Goal: Task Accomplishment & Management: Complete application form

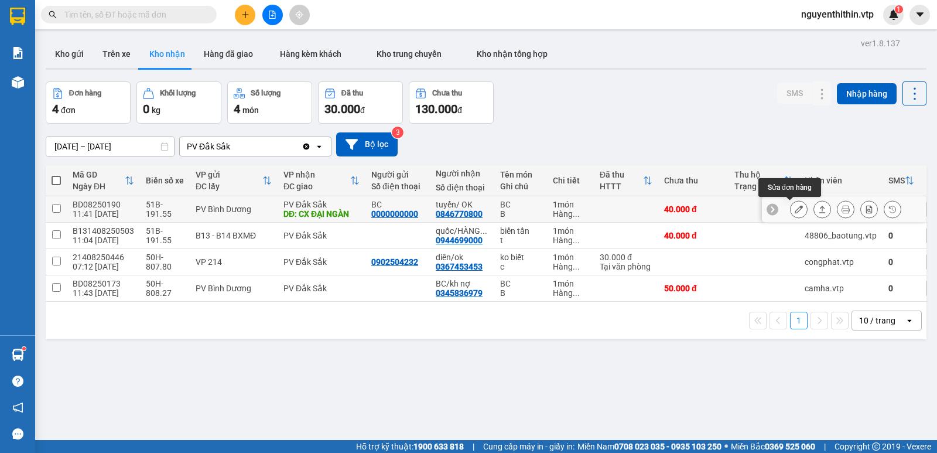
click at [795, 209] on icon at bounding box center [799, 209] width 8 height 8
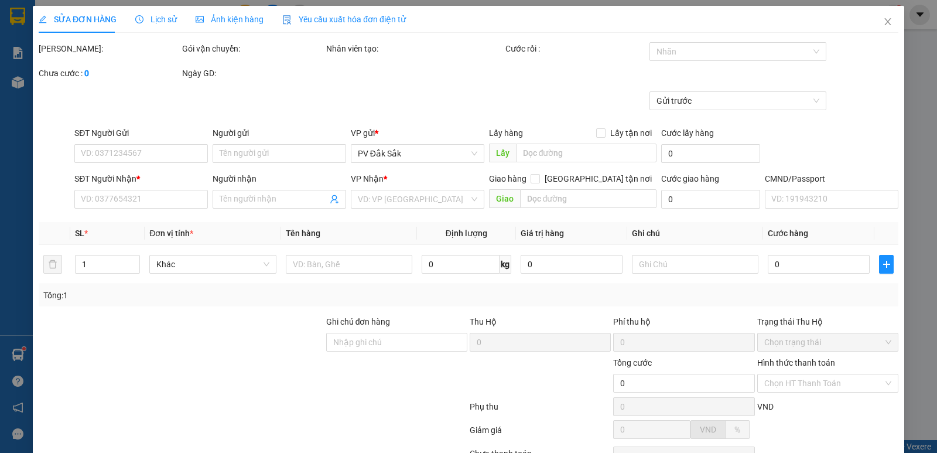
type input "0000000000"
type input "BC"
type input "0846770800"
type input "tuyển/ OK"
type input "CX ĐẠI NGÀN"
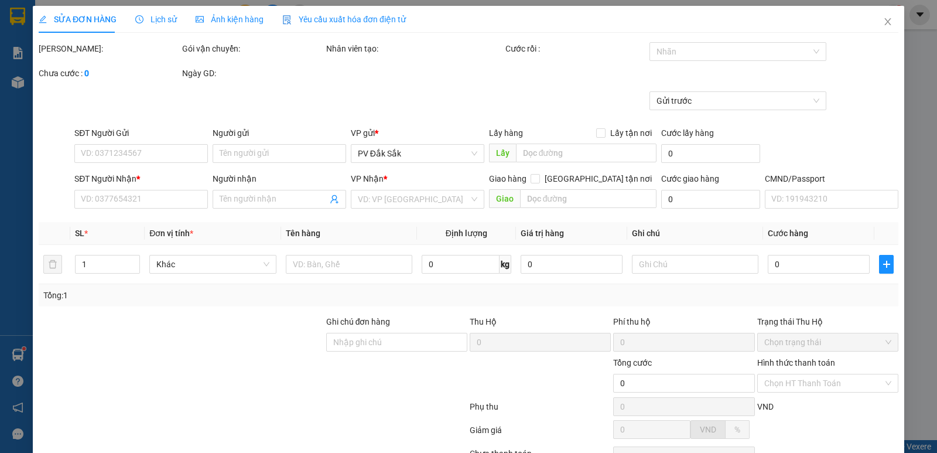
type input "40.000"
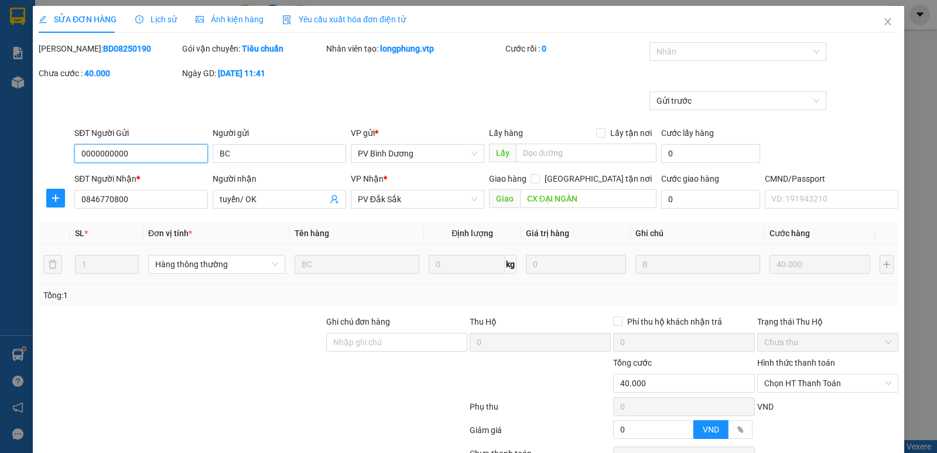
type input "2.000"
click at [787, 360] on label "Hình thức thanh toán" at bounding box center [796, 362] width 78 height 9
click at [787, 374] on input "Hình thức thanh toán" at bounding box center [823, 383] width 119 height 18
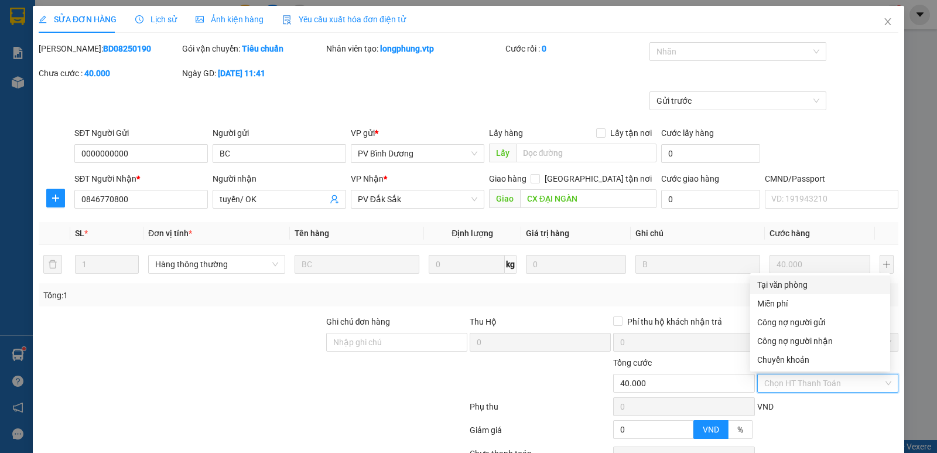
click at [783, 284] on div "Tại văn phòng" at bounding box center [820, 284] width 126 height 13
type input "0"
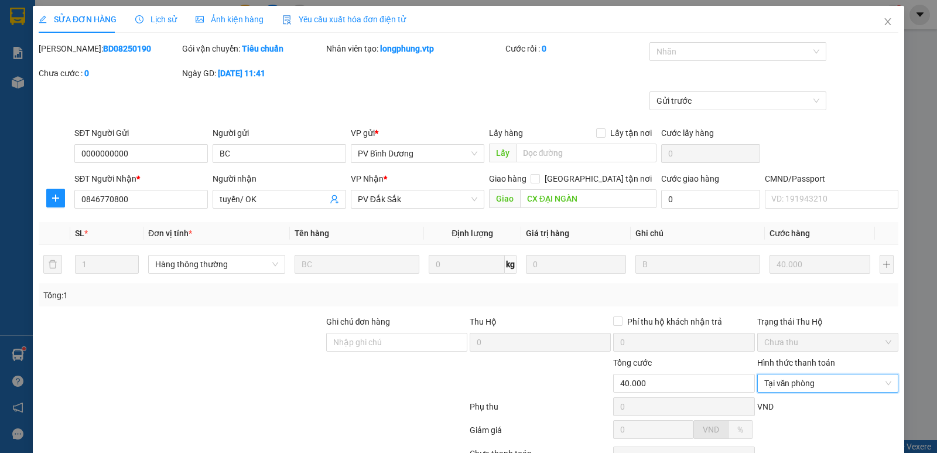
scroll to position [102, 0]
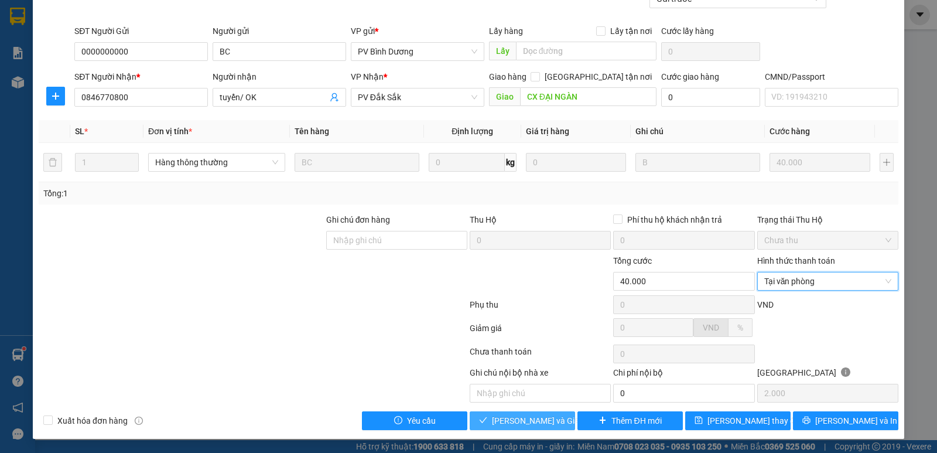
click at [512, 420] on span "[PERSON_NAME] và Giao hàng" at bounding box center [548, 420] width 112 height 13
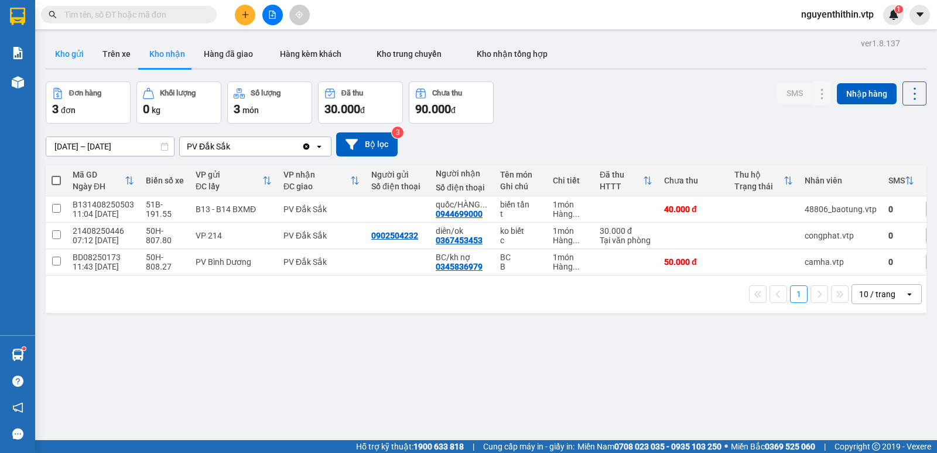
click at [69, 54] on button "Kho gửi" at bounding box center [69, 54] width 47 height 28
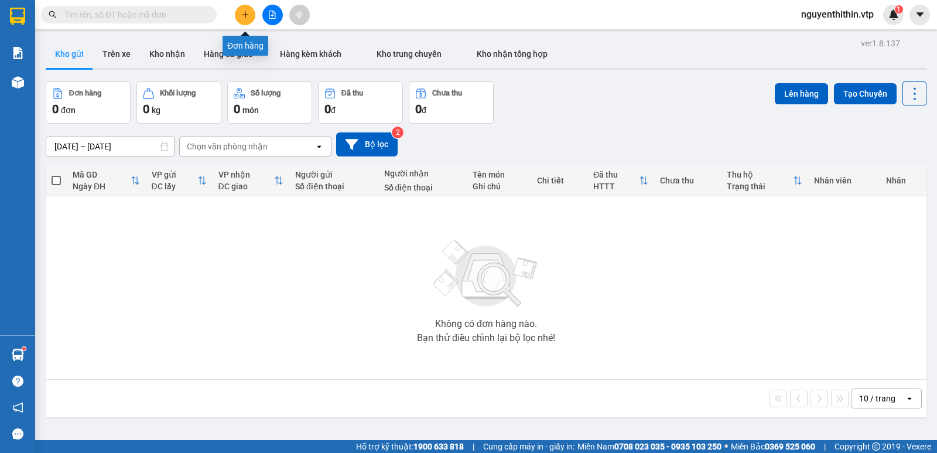
click at [242, 13] on icon "plus" at bounding box center [245, 15] width 8 height 8
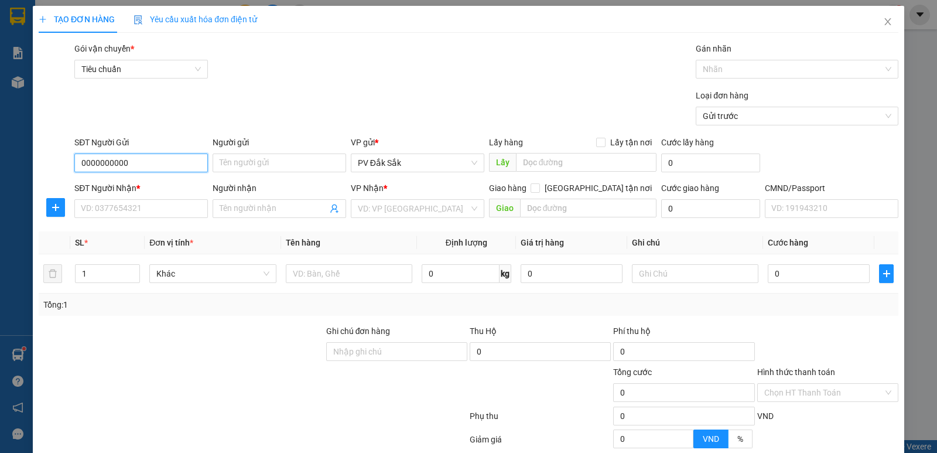
type input "0000000000"
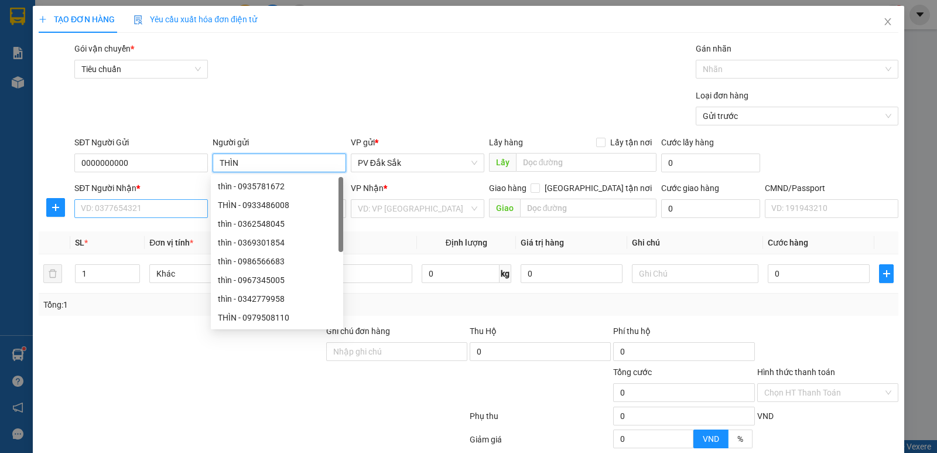
type input "THÌN"
click at [91, 214] on input "SĐT Người Nhận *" at bounding box center [141, 208] width 134 height 19
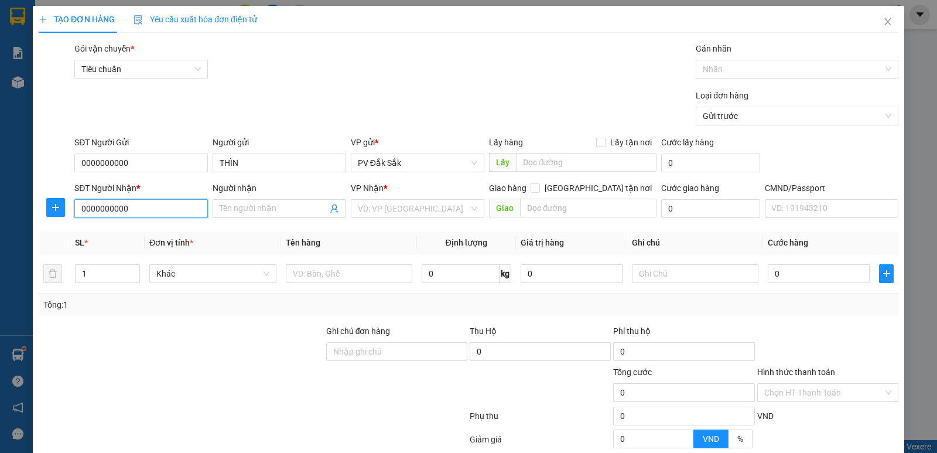
type input "0000000000"
type input "quán a cay"
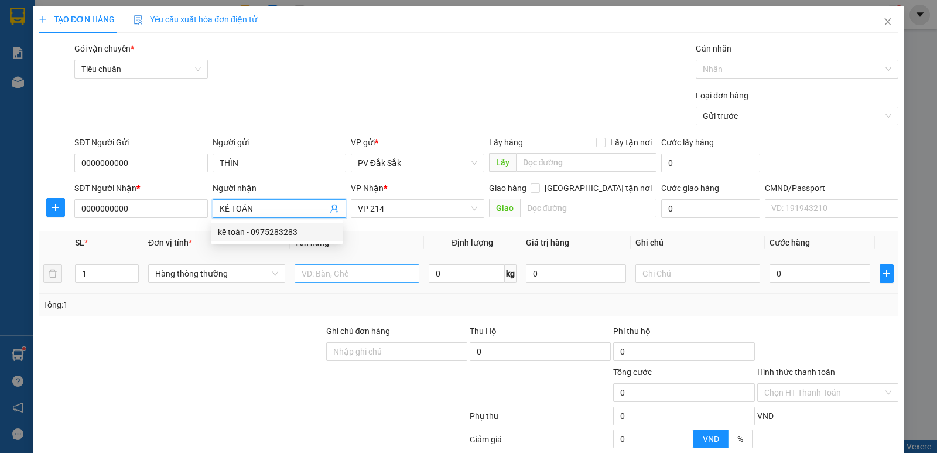
type input "KẾ TOÁN"
click at [327, 274] on input "text" at bounding box center [357, 273] width 125 height 19
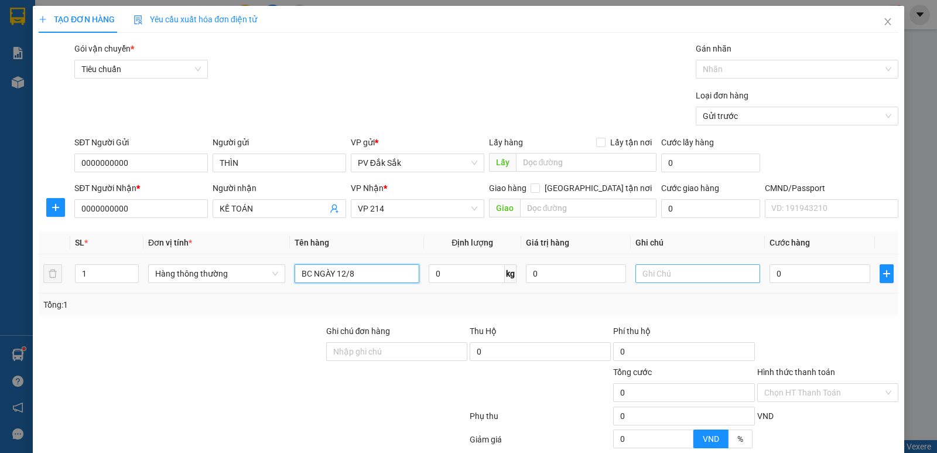
type input "BC NGÀY 12/8"
click at [640, 275] on input "text" at bounding box center [697, 273] width 125 height 19
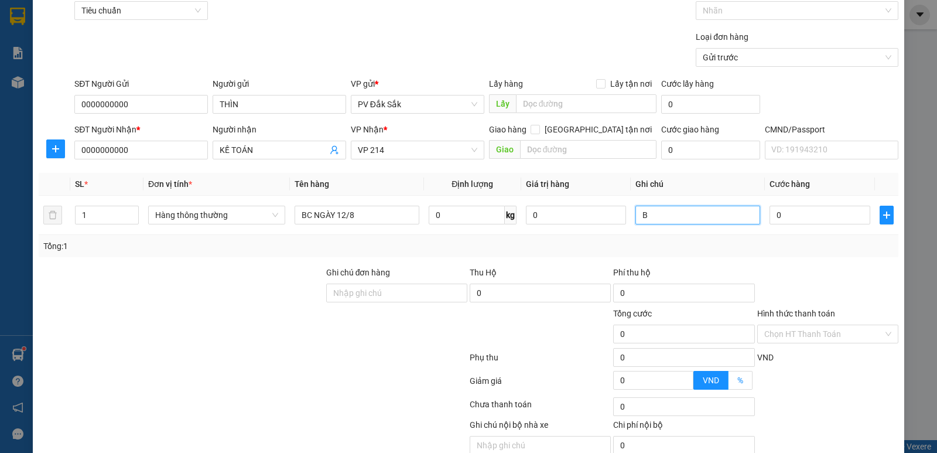
scroll to position [111, 0]
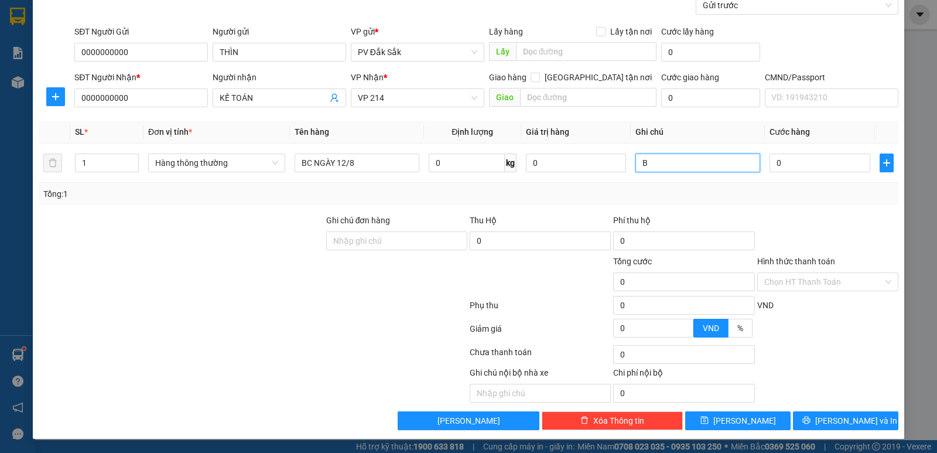
type input "B"
click at [805, 260] on label "Hình thức thanh toán" at bounding box center [796, 261] width 78 height 9
click at [805, 273] on input "Hình thức thanh toán" at bounding box center [823, 282] width 119 height 18
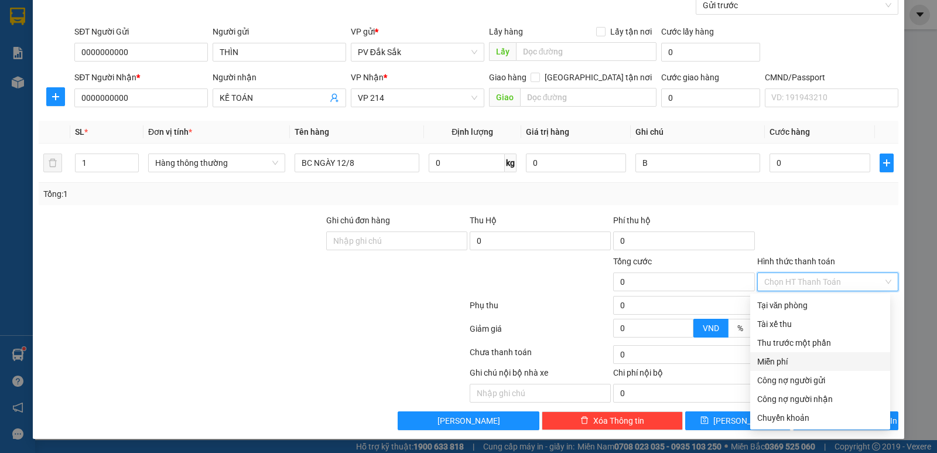
click at [783, 362] on div "Miễn phí" at bounding box center [820, 361] width 126 height 13
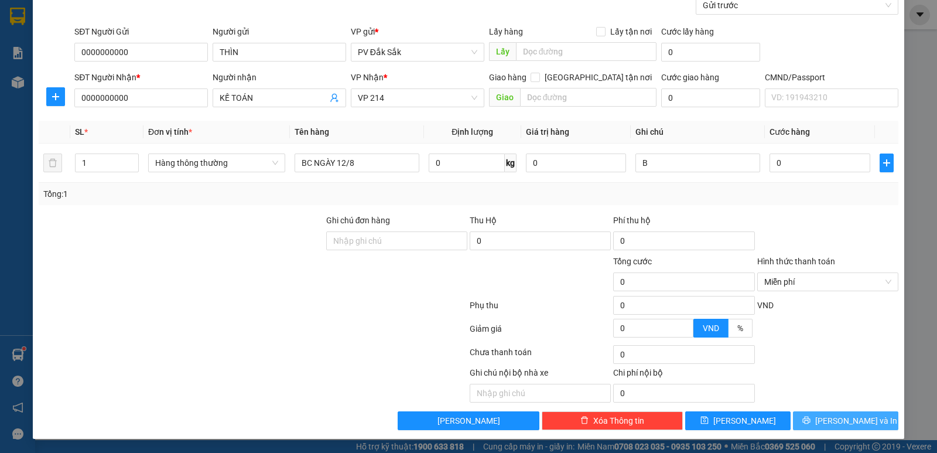
click at [855, 424] on span "[PERSON_NAME] và In" at bounding box center [856, 420] width 82 height 13
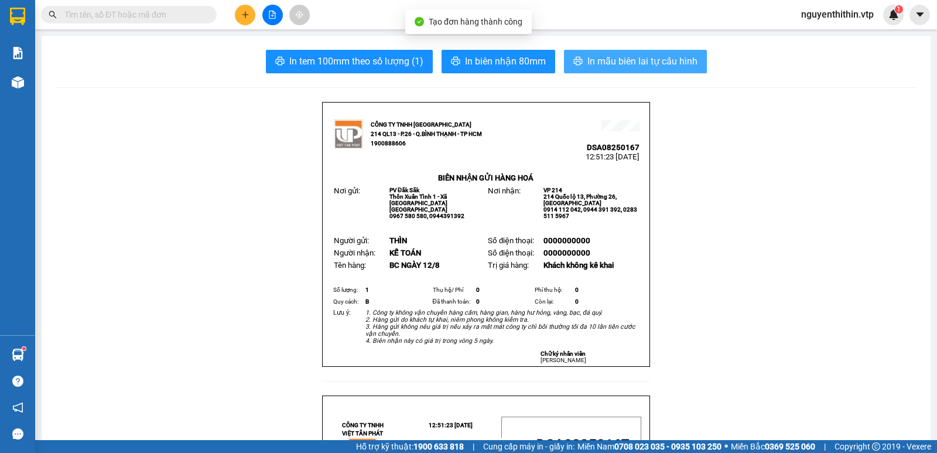
click at [622, 67] on span "In mẫu biên lai tự cấu hình" at bounding box center [642, 61] width 110 height 15
click at [630, 67] on span "In mẫu biên lai tự cấu hình" at bounding box center [642, 61] width 110 height 15
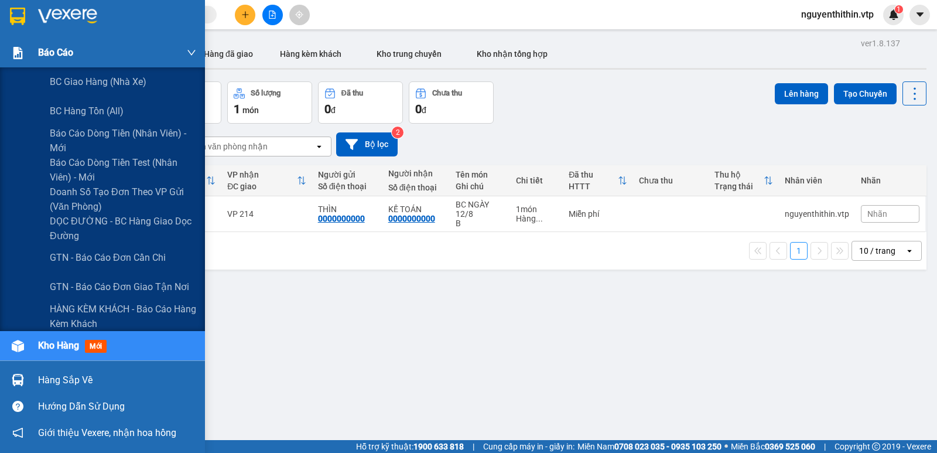
click at [54, 54] on span "Báo cáo" at bounding box center [55, 52] width 35 height 15
click at [70, 133] on span "Báo cáo dòng tiền (nhân viên) - mới" at bounding box center [123, 140] width 146 height 29
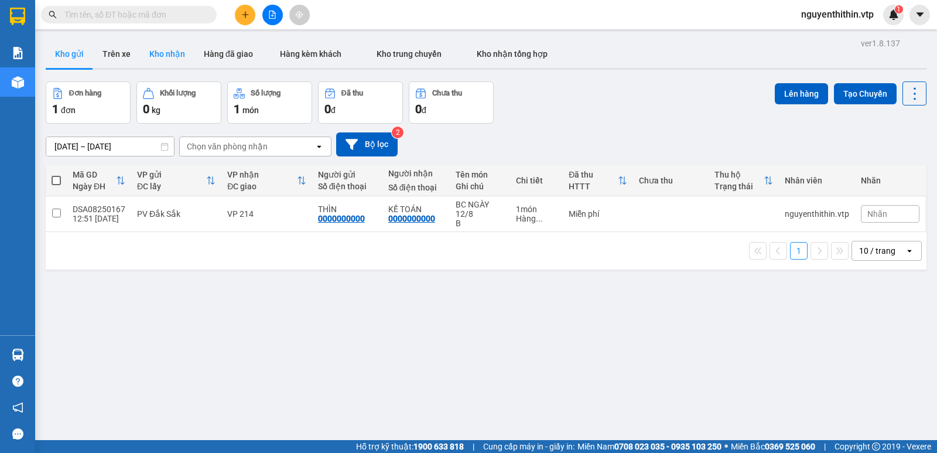
click at [175, 59] on button "Kho nhận" at bounding box center [167, 54] width 54 height 28
click at [165, 56] on button "Kho nhận" at bounding box center [167, 54] width 54 height 28
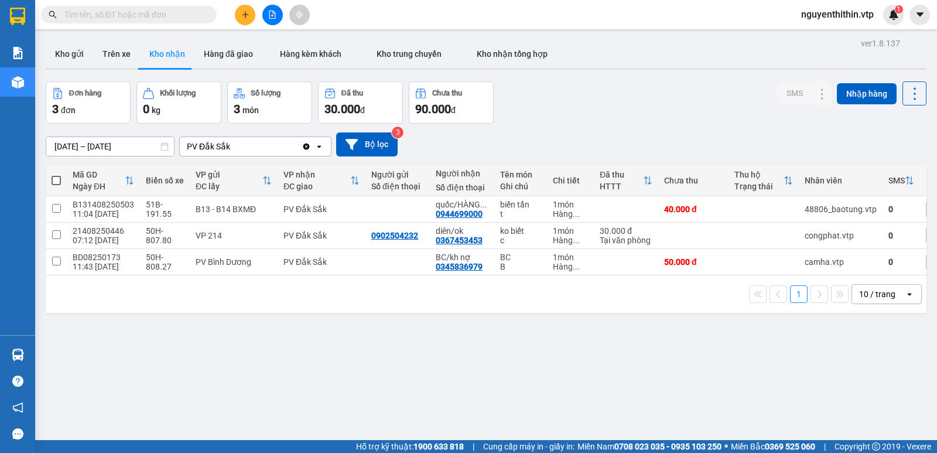
click at [831, 15] on span "nguyenthithin.vtp" at bounding box center [837, 14] width 91 height 15
click at [832, 37] on span "Đăng xuất" at bounding box center [842, 36] width 69 height 13
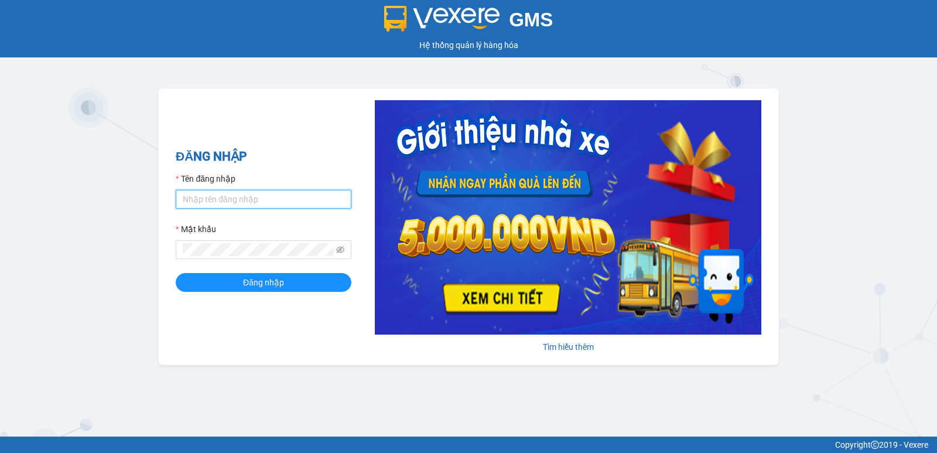
click at [214, 202] on input "Tên đăng nhập" at bounding box center [264, 199] width 176 height 19
type input "ngoctho.vtp"
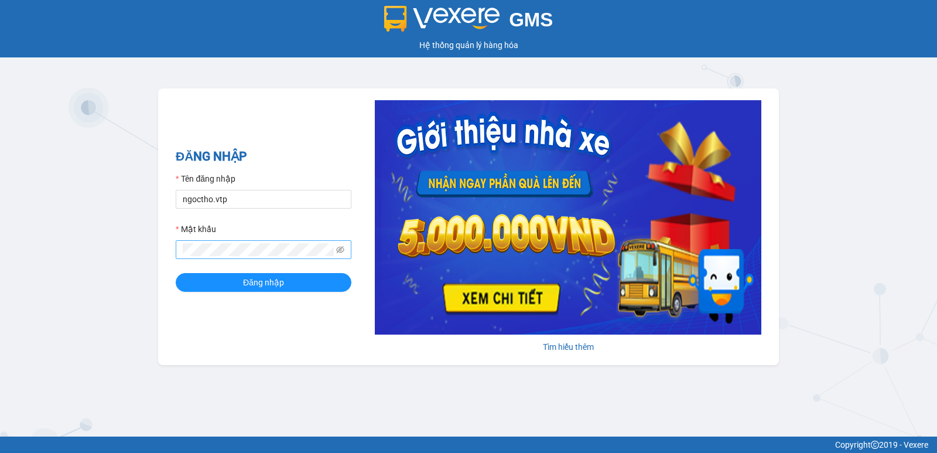
click at [196, 242] on span at bounding box center [264, 249] width 176 height 19
click at [300, 281] on button "Đăng nhập" at bounding box center [264, 282] width 176 height 19
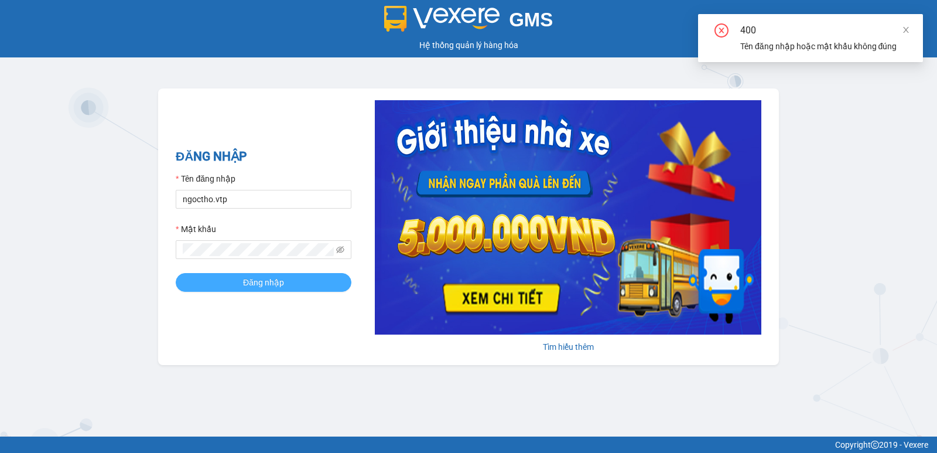
click at [288, 287] on button "Đăng nhập" at bounding box center [264, 282] width 176 height 19
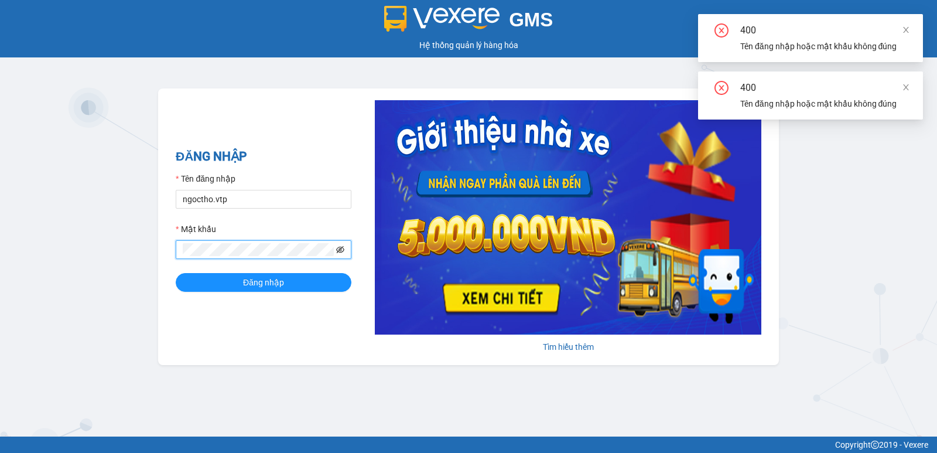
click at [340, 253] on icon "eye-invisible" at bounding box center [340, 249] width 8 height 8
click at [125, 259] on div "GMS Hệ thống quản lý hàng hóa ĐĂNG NHẬP Tên đăng nhập ngoctho.vtp Mật khẩu Đăng…" at bounding box center [468, 218] width 937 height 436
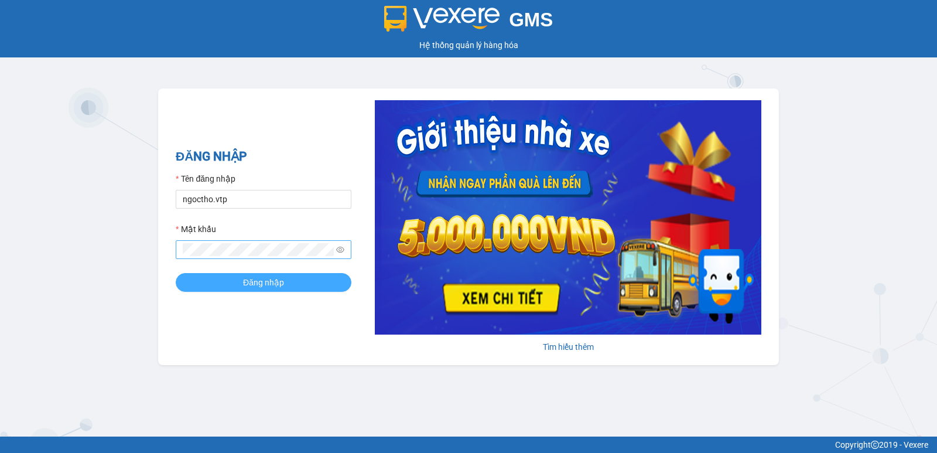
click at [272, 289] on button "Đăng nhập" at bounding box center [264, 282] width 176 height 19
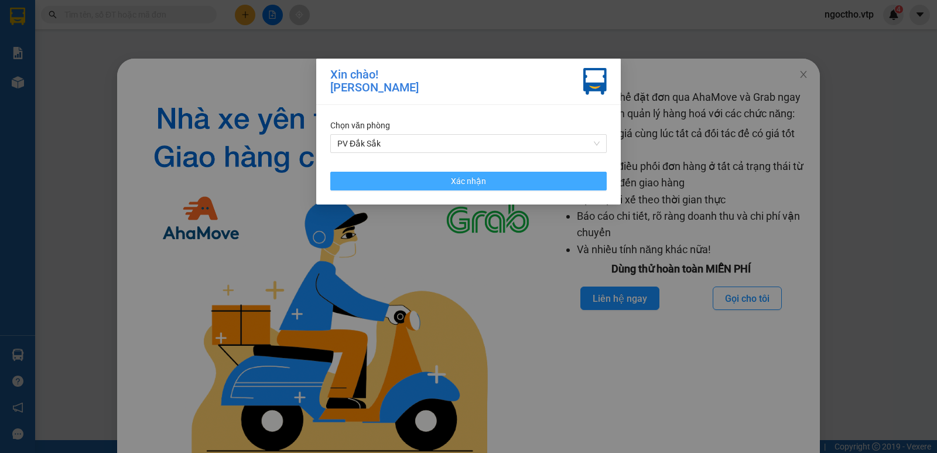
click at [496, 179] on button "Xác nhận" at bounding box center [468, 181] width 276 height 19
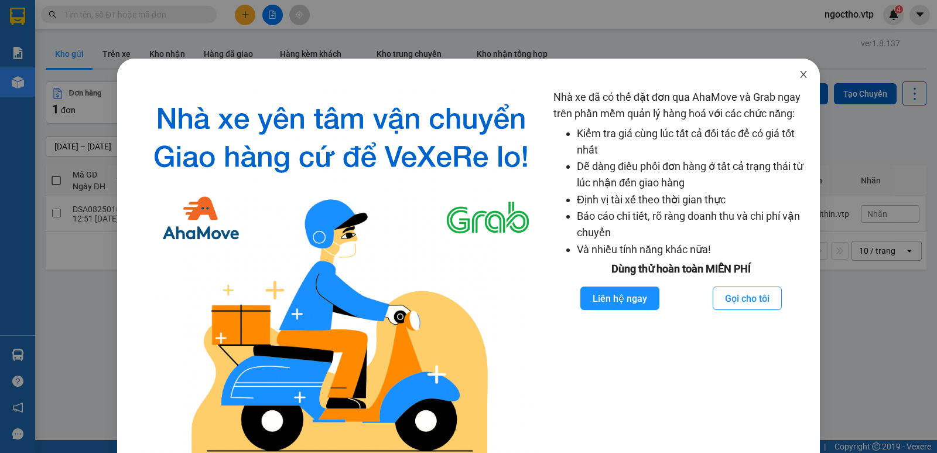
click at [799, 78] on icon "close" at bounding box center [803, 74] width 9 height 9
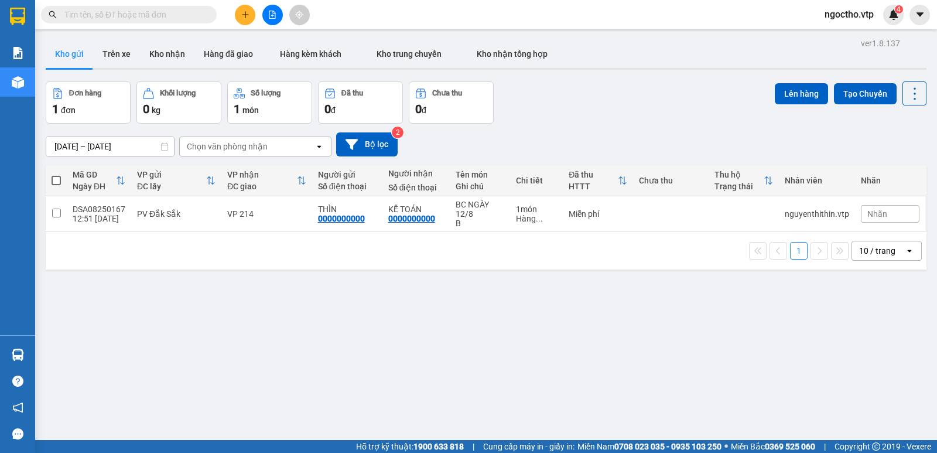
click at [105, 19] on input "text" at bounding box center [133, 14] width 138 height 13
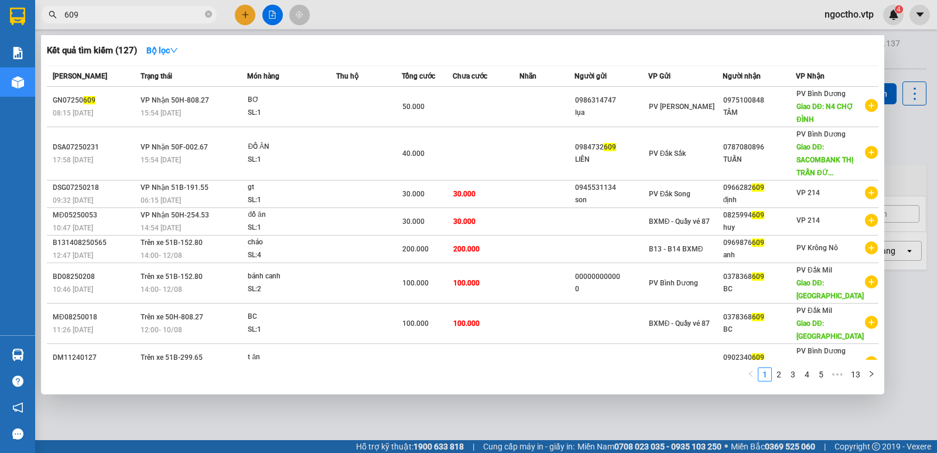
click at [389, 5] on div at bounding box center [468, 226] width 937 height 453
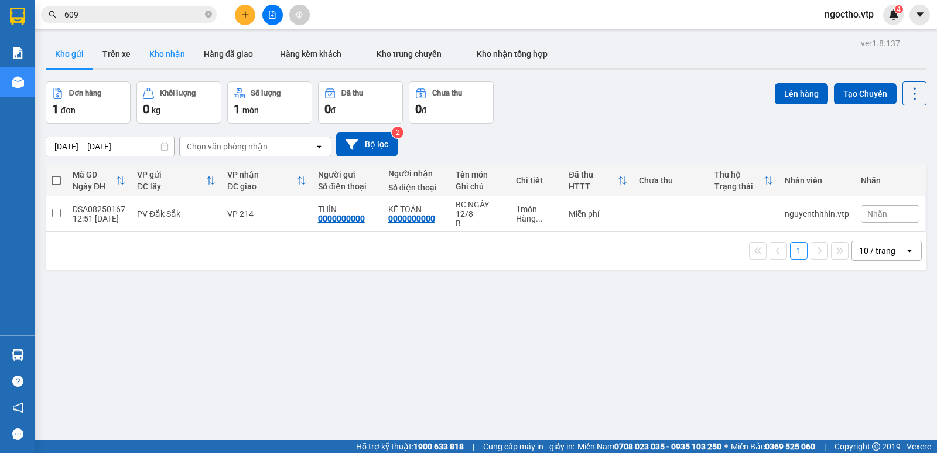
click at [172, 56] on button "Kho nhận" at bounding box center [167, 54] width 54 height 28
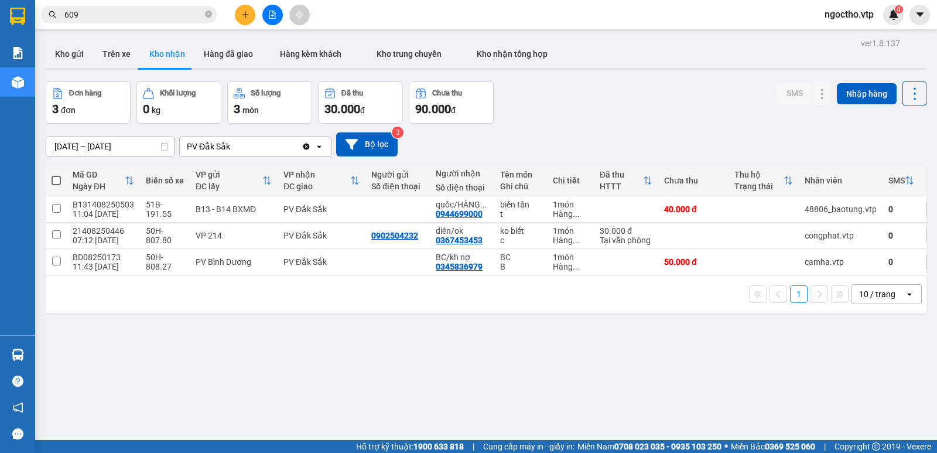
click at [242, 153] on div "PV Đắk Sắk" at bounding box center [241, 146] width 122 height 19
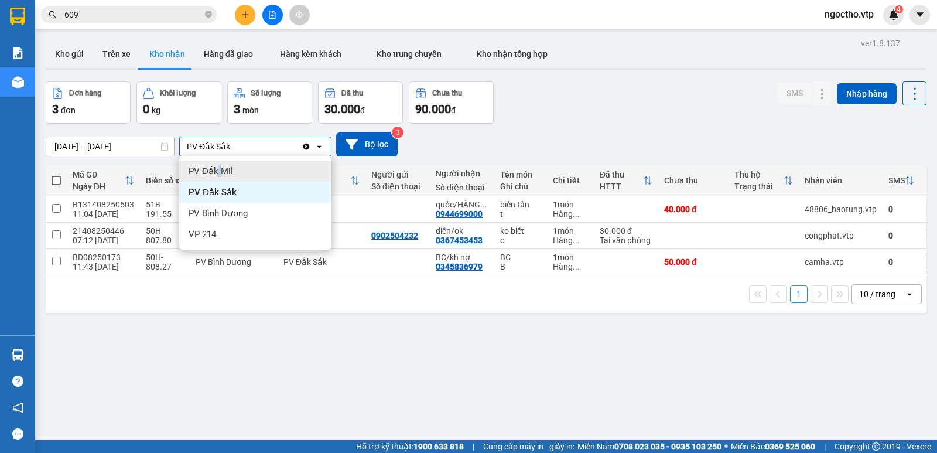
click at [218, 173] on span "PV Đắk Mil" at bounding box center [211, 171] width 45 height 12
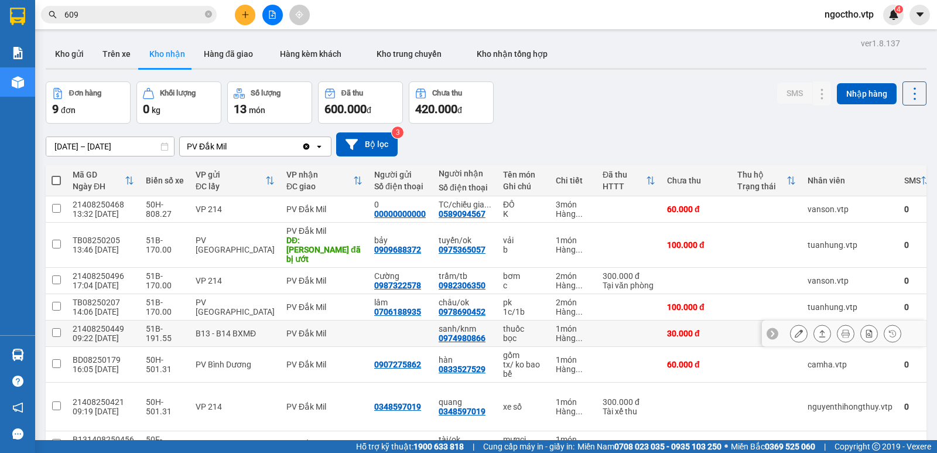
scroll to position [78, 0]
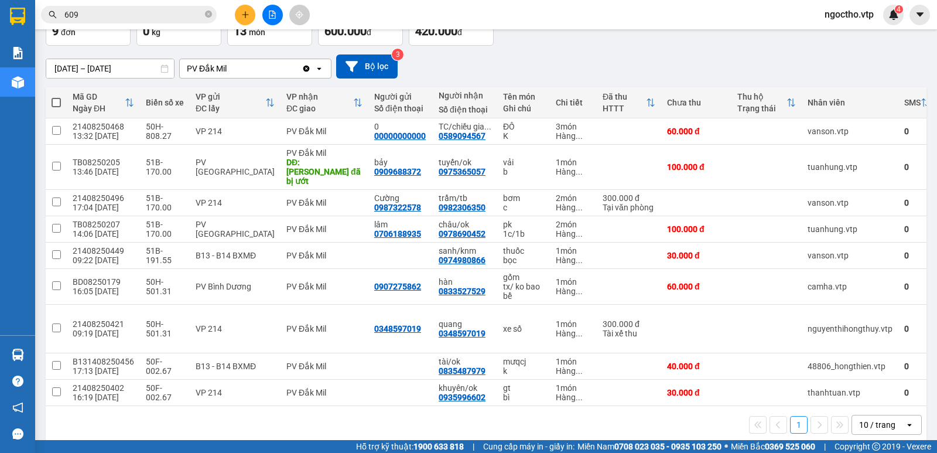
click at [72, 67] on input "[DATE] – [DATE]" at bounding box center [110, 68] width 128 height 19
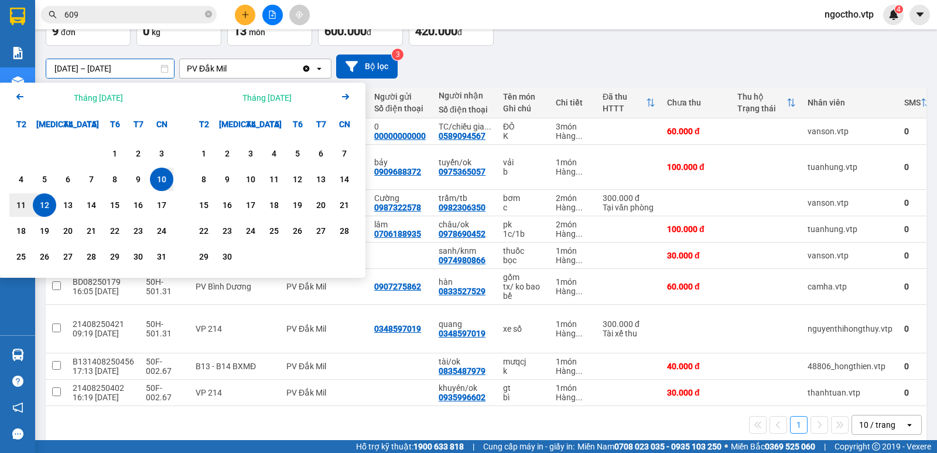
click at [66, 65] on input "[DATE] – [DATE]" at bounding box center [110, 68] width 128 height 19
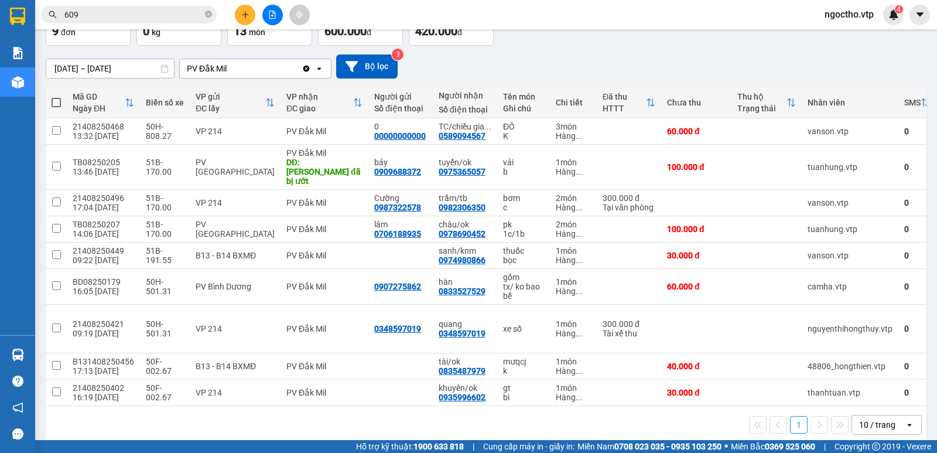
click at [119, 43] on button "Đơn hàng 9 đơn" at bounding box center [88, 25] width 85 height 42
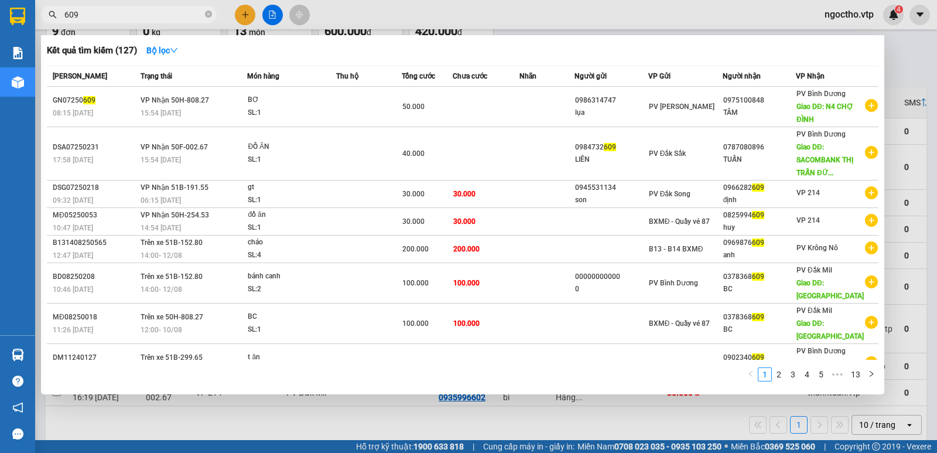
drag, startPoint x: 110, startPoint y: 13, endPoint x: 42, endPoint y: 15, distance: 68.0
click at [42, 15] on span "609" at bounding box center [129, 15] width 176 height 18
paste input "0378368"
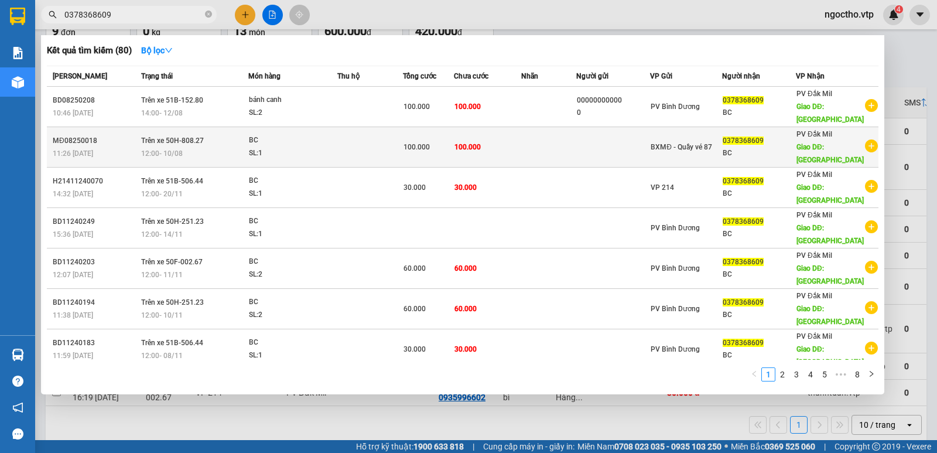
type input "0378368609"
click at [252, 134] on div "BC" at bounding box center [293, 140] width 88 height 13
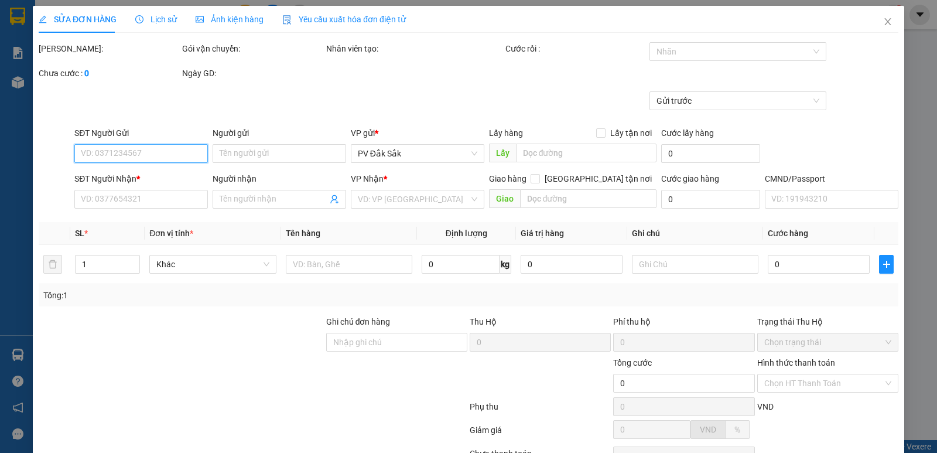
type input "5.000"
type input "0378368609"
type input "BC"
type input "HỒ TÂY"
type input "100.000"
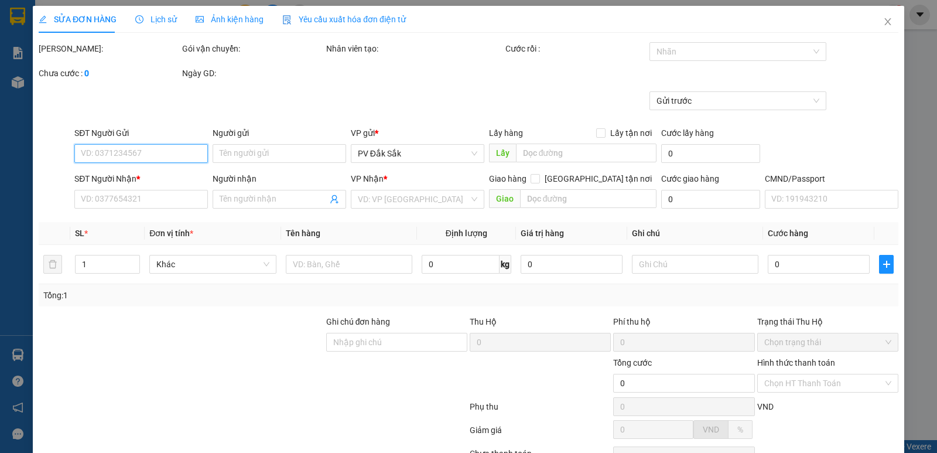
type input "100.000"
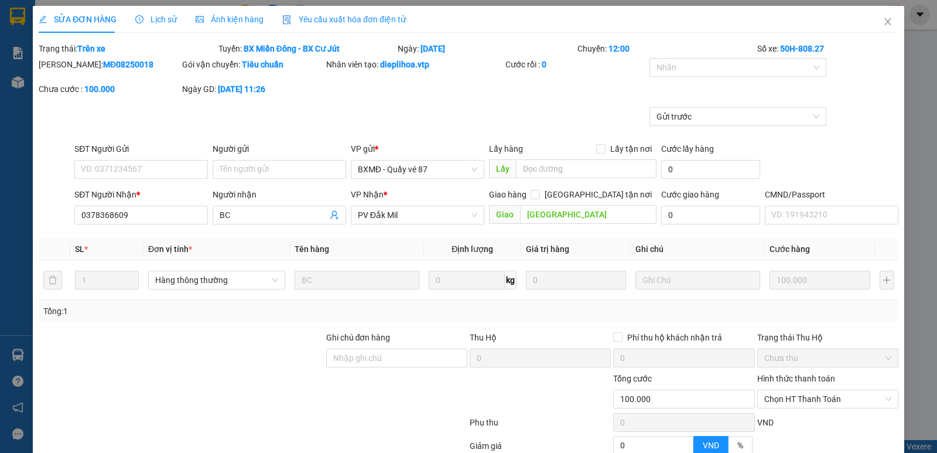
click at [168, 15] on span "Lịch sử" at bounding box center [156, 19] width 42 height 9
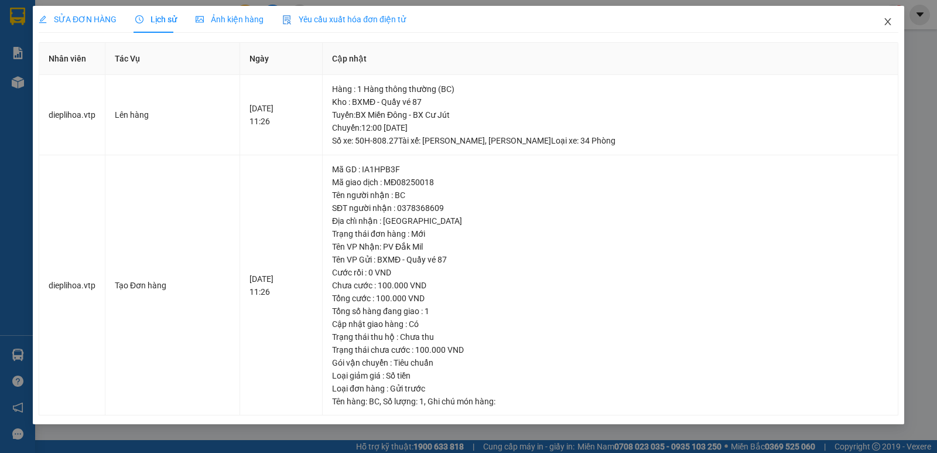
click at [886, 19] on icon "close" at bounding box center [887, 21] width 9 height 9
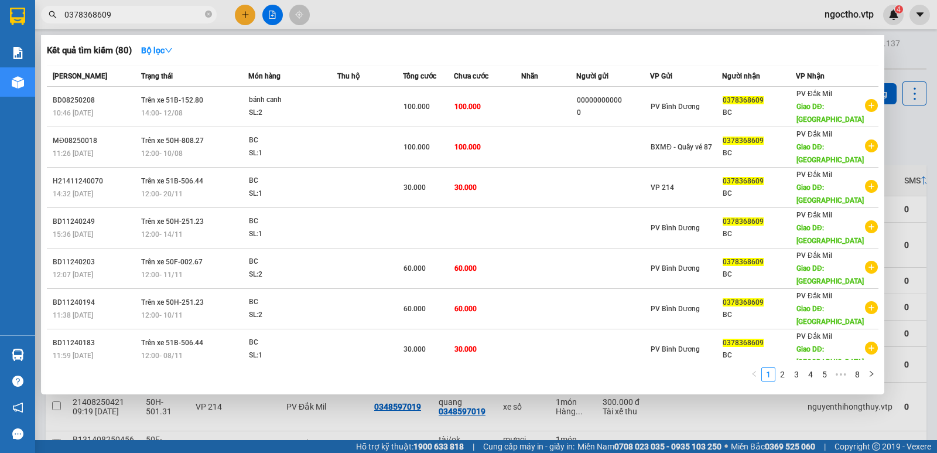
click at [136, 10] on input "0378368609" at bounding box center [133, 14] width 138 height 13
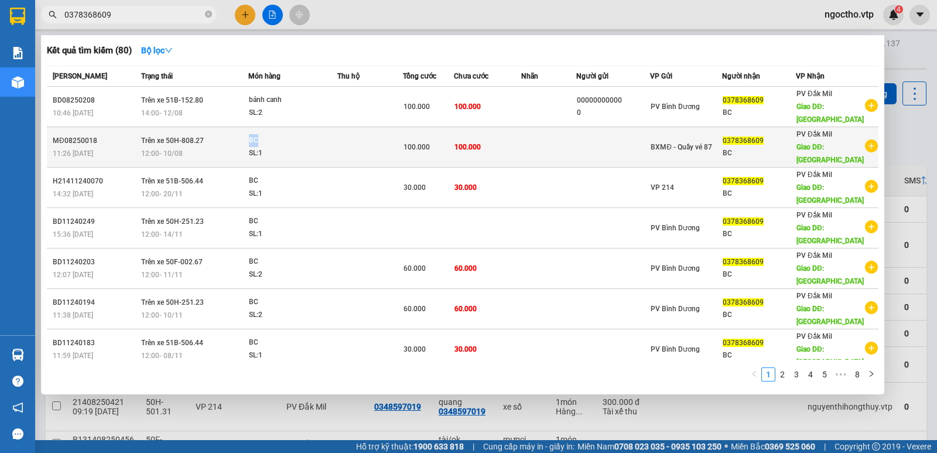
click at [251, 134] on span "BC SL: 1" at bounding box center [293, 146] width 88 height 25
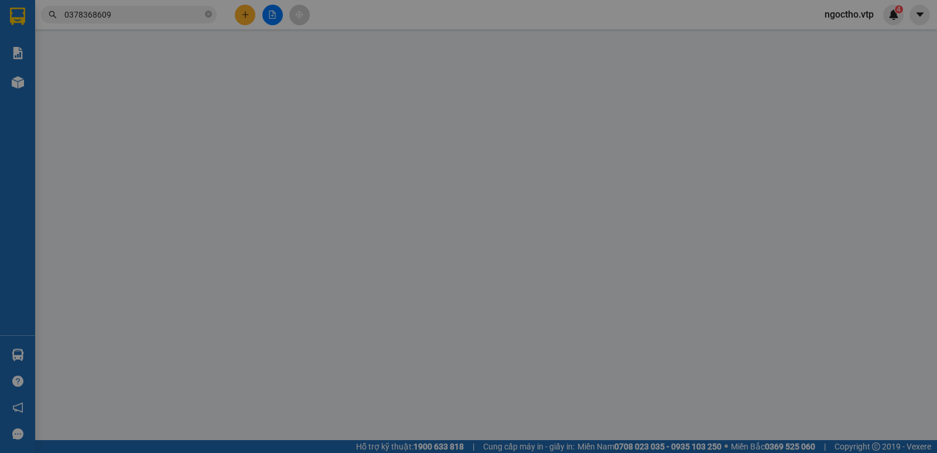
type input "0378368609"
type input "BC"
type input "HỒ TÂY"
type input "100.000"
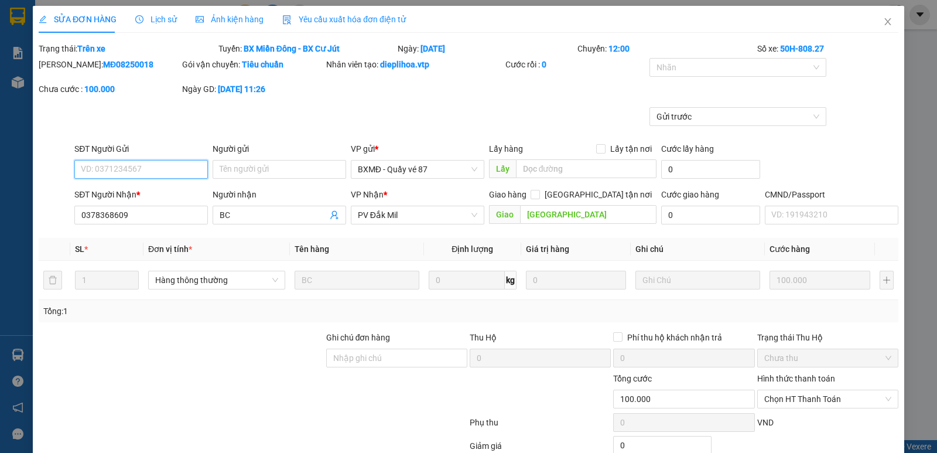
type input "5.000"
click at [883, 26] on icon "close" at bounding box center [887, 21] width 9 height 9
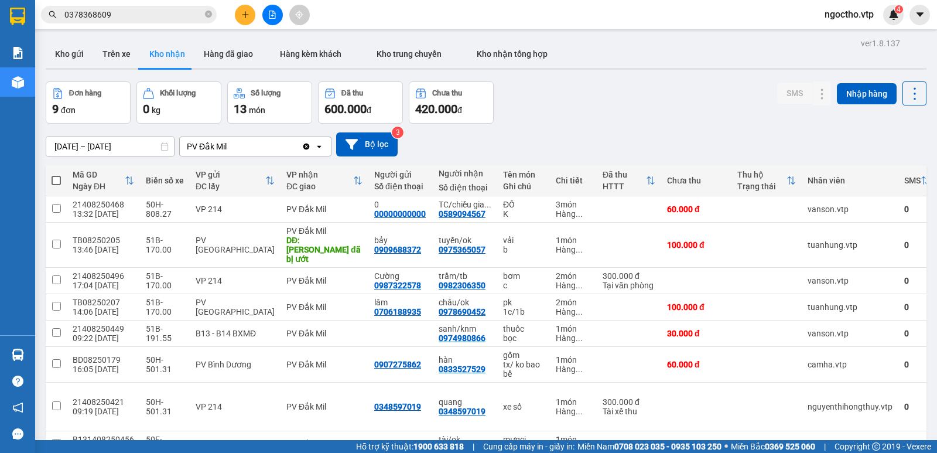
click at [156, 16] on input "0378368609" at bounding box center [133, 14] width 138 height 13
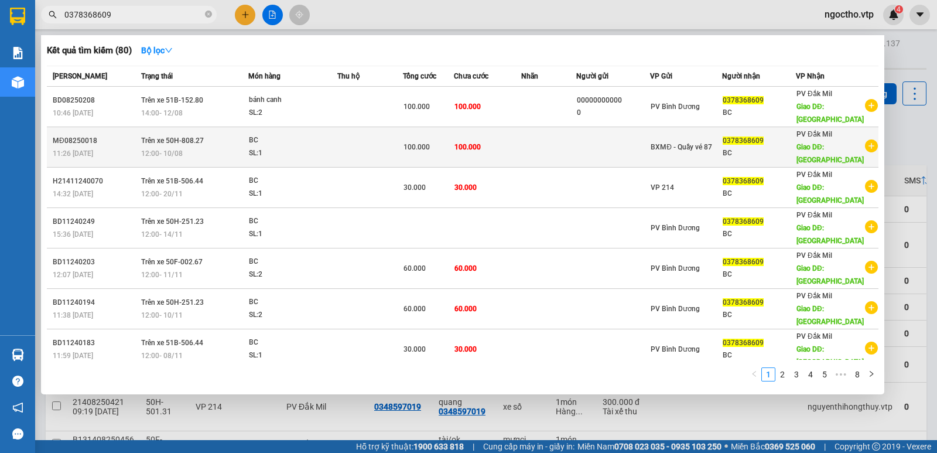
click at [261, 134] on div "BC" at bounding box center [293, 140] width 88 height 13
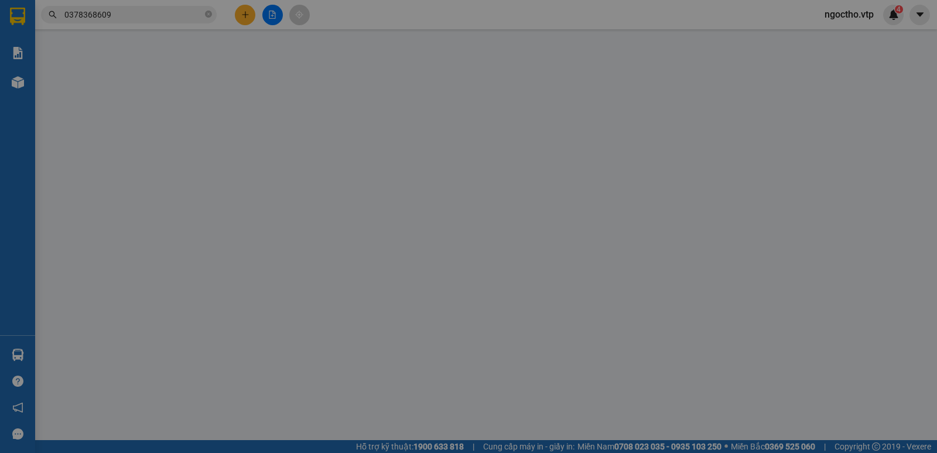
type input "0378368609"
type input "BC"
type input "HỒ TÂY"
type input "100.000"
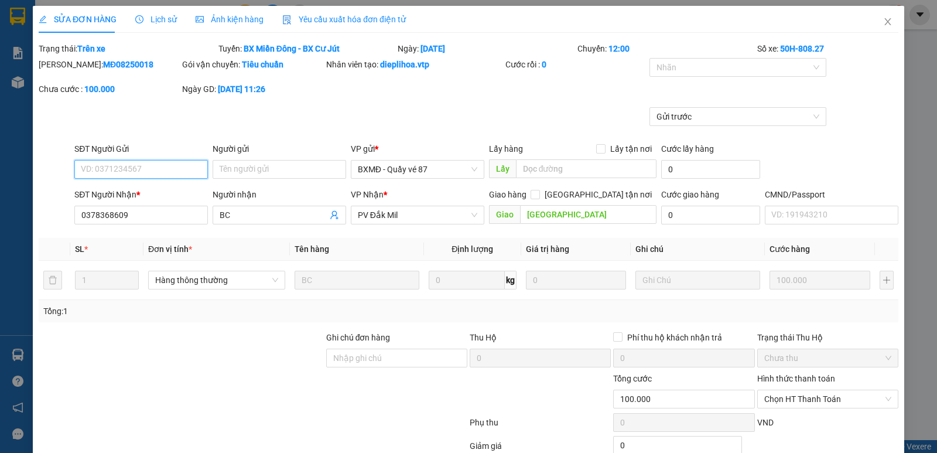
type input "5.000"
click at [160, 16] on span "Lịch sử" at bounding box center [156, 19] width 42 height 9
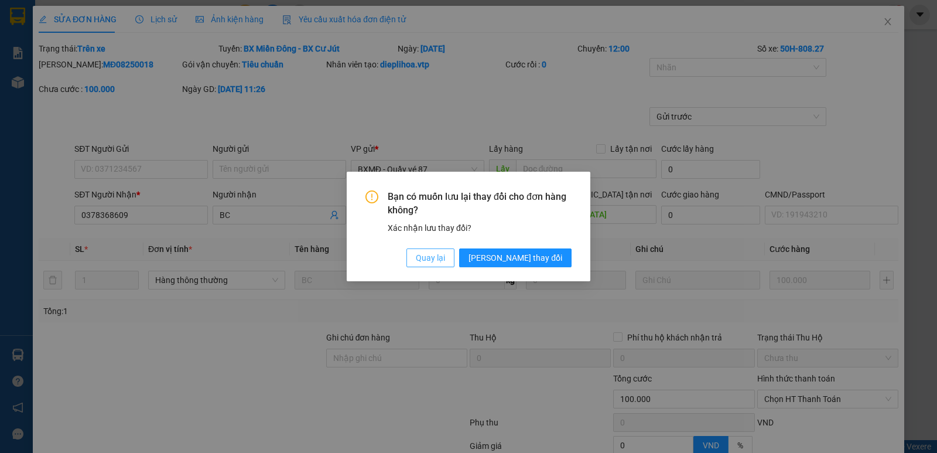
drag, startPoint x: 484, startPoint y: 260, endPoint x: 453, endPoint y: 241, distance: 36.3
click at [445, 260] on span "Quay lại" at bounding box center [430, 257] width 29 height 13
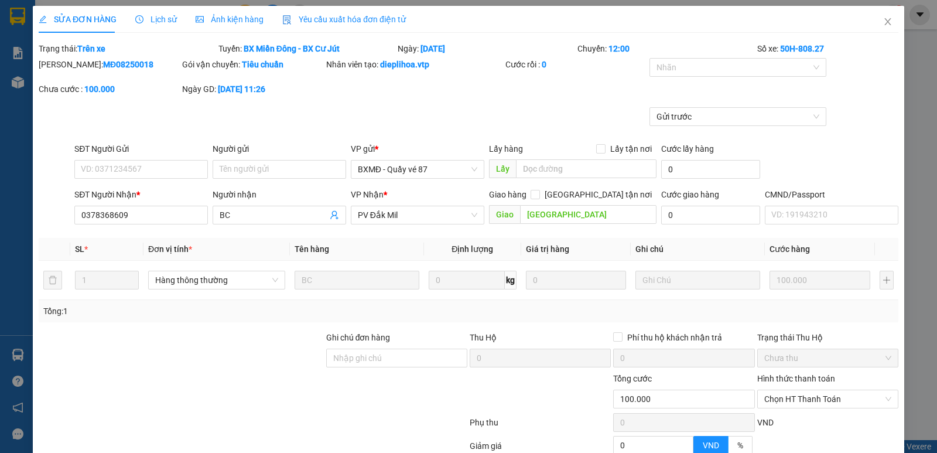
click at [161, 23] on span "Lịch sử" at bounding box center [156, 19] width 42 height 9
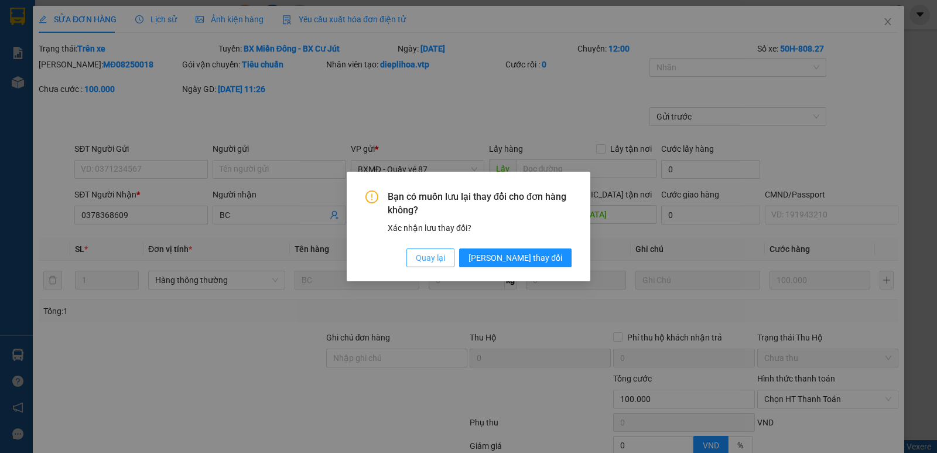
drag, startPoint x: 478, startPoint y: 261, endPoint x: 459, endPoint y: 244, distance: 25.3
click at [445, 261] on span "Quay lại" at bounding box center [430, 257] width 29 height 13
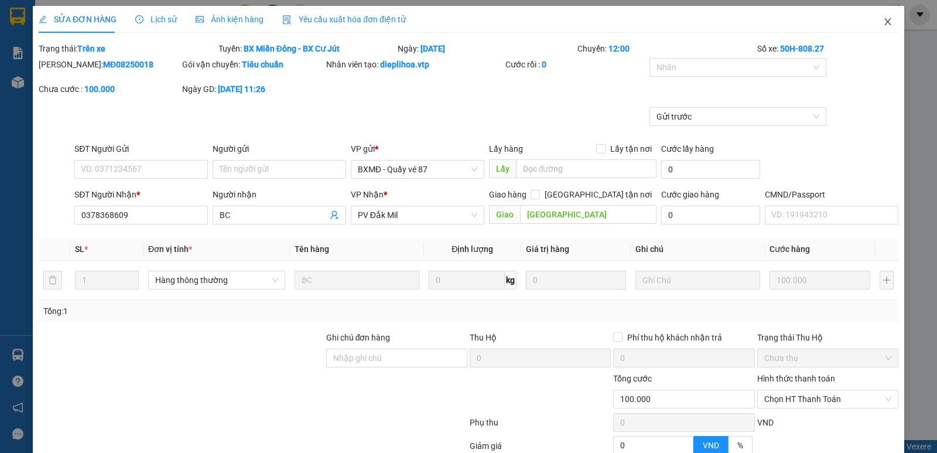
click at [883, 25] on icon "close" at bounding box center [887, 21] width 9 height 9
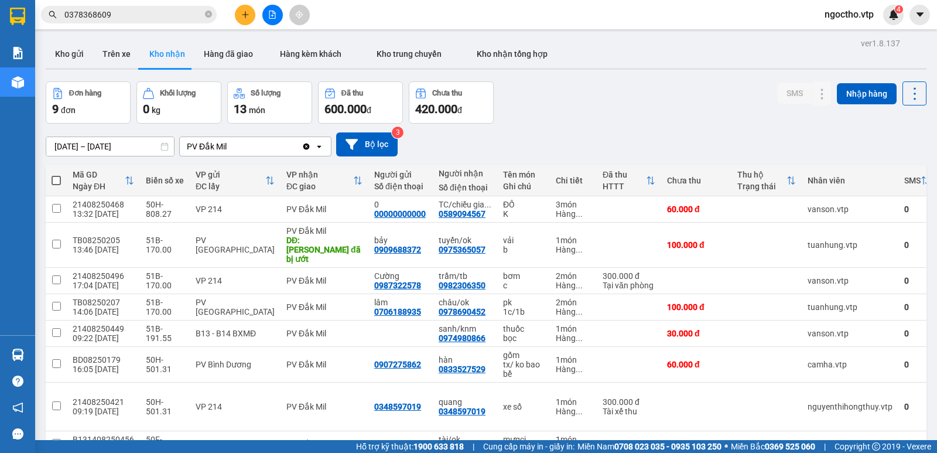
click at [152, 11] on input "0378368609" at bounding box center [133, 14] width 138 height 13
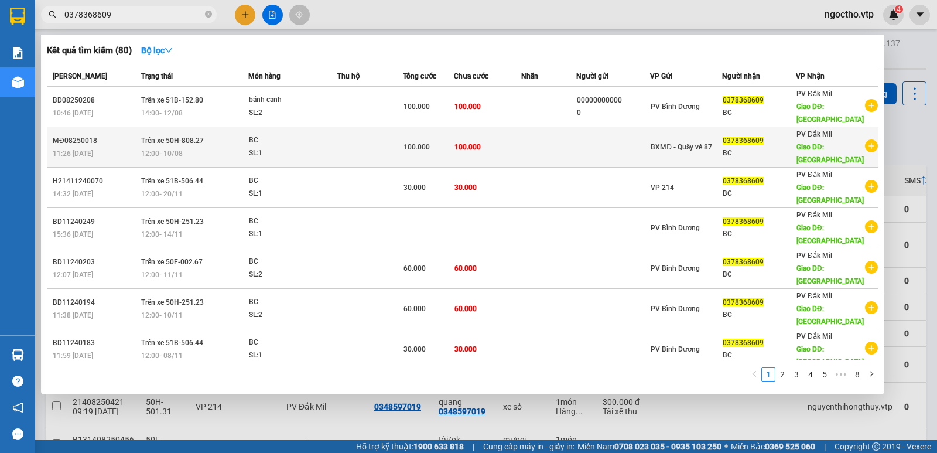
click at [416, 143] on span "100.000" at bounding box center [417, 147] width 26 height 8
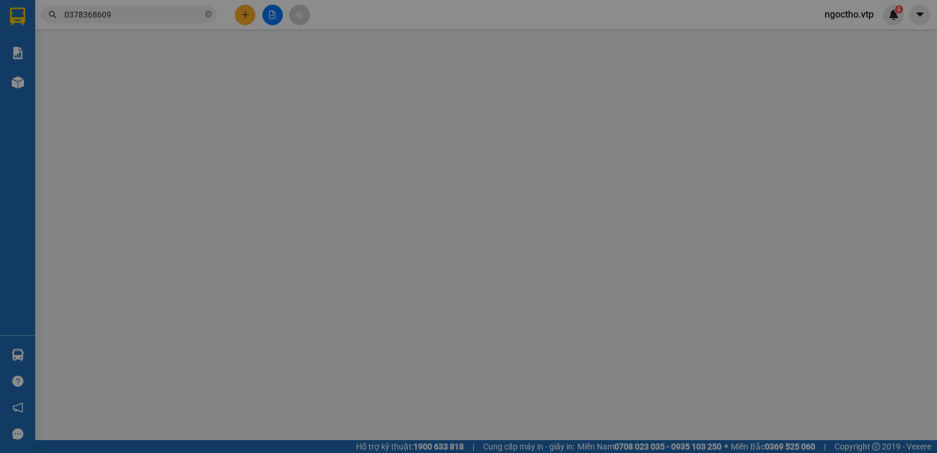
type input "0378368609"
type input "BC"
type input "HỒ TÂY"
type input "100.000"
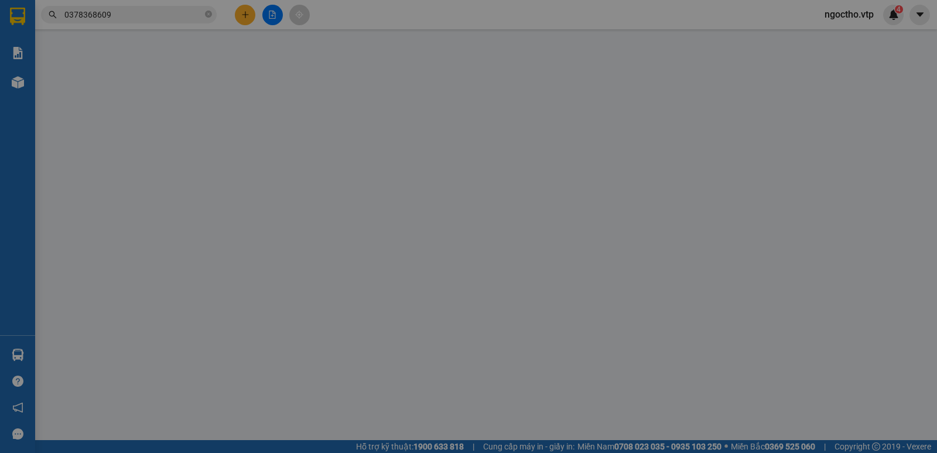
type input "5.000"
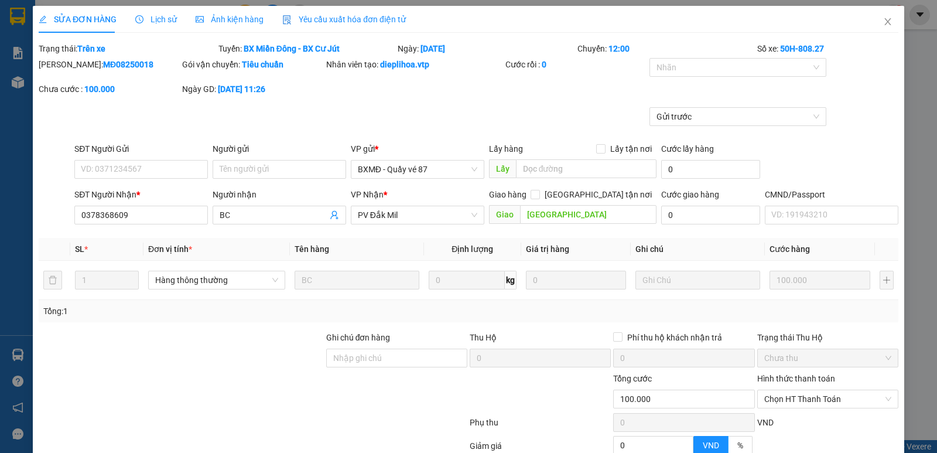
click at [168, 17] on span "Lịch sử" at bounding box center [156, 19] width 42 height 9
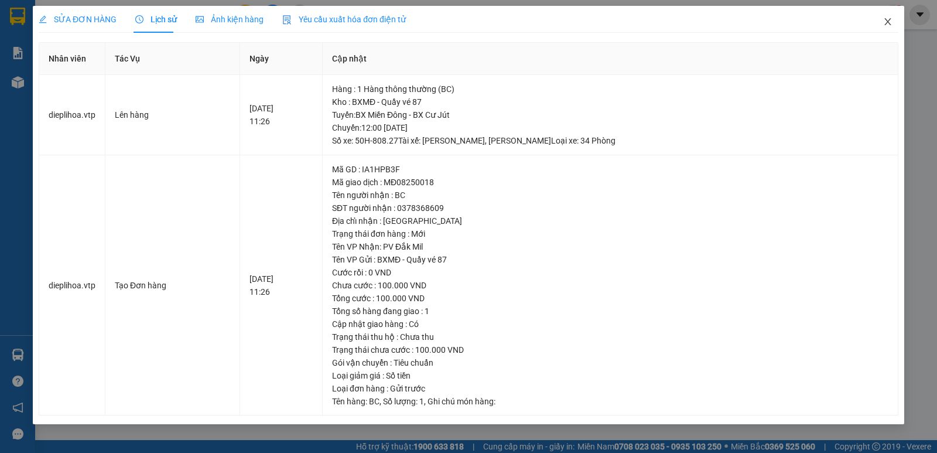
click at [893, 25] on span "Close" at bounding box center [888, 22] width 33 height 33
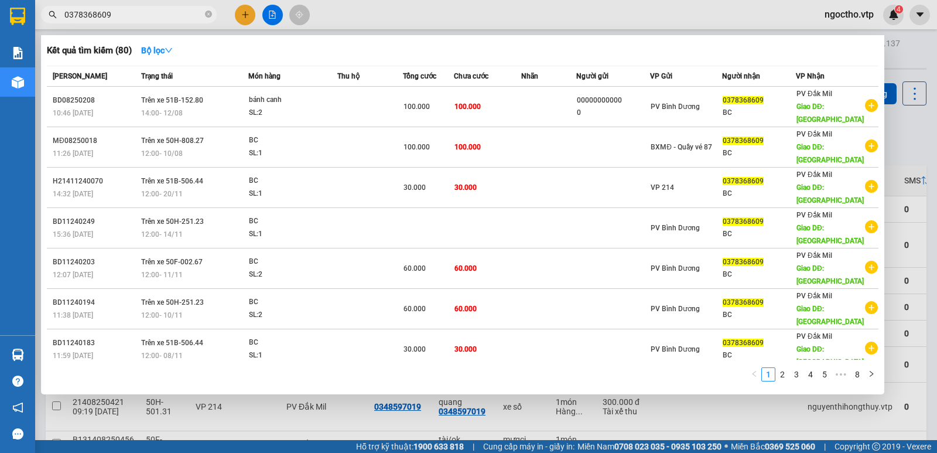
click at [126, 17] on input "0378368609" at bounding box center [133, 14] width 138 height 13
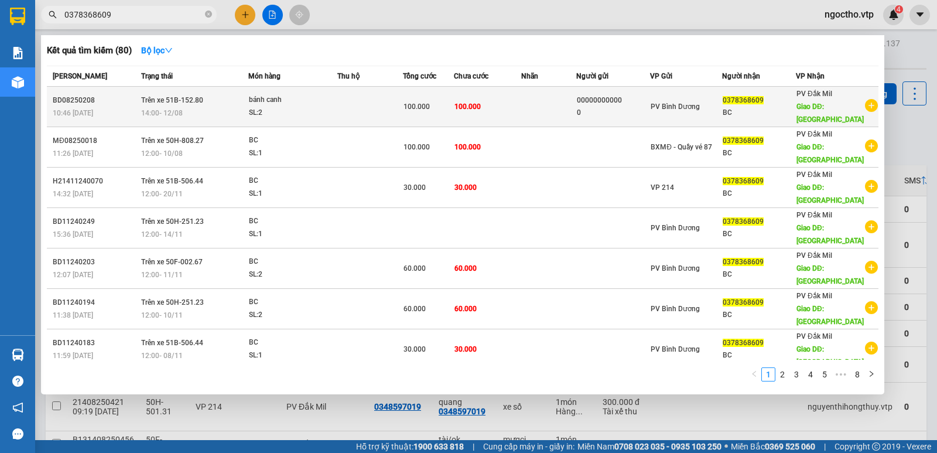
click at [162, 96] on span "Trên xe 51B-152.80" at bounding box center [172, 100] width 62 height 8
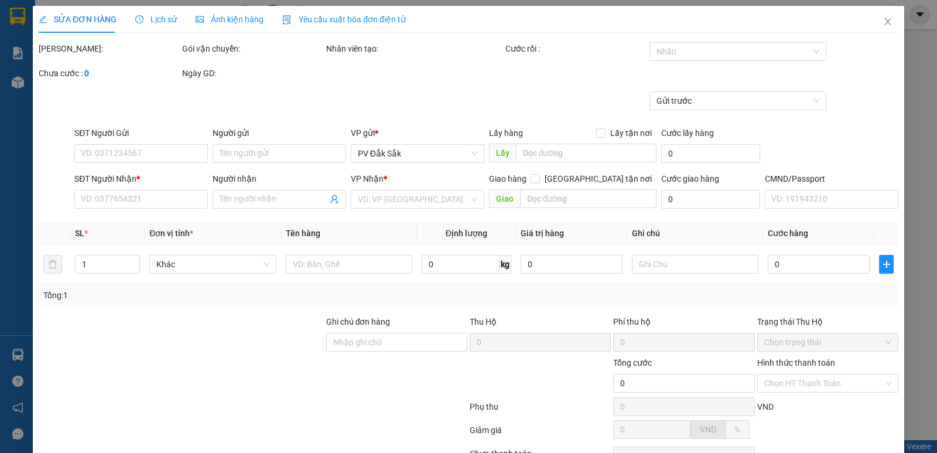
type input "00000000000"
type input "0"
type input "0378368609"
type input "BC"
type input "HỒ TÂY"
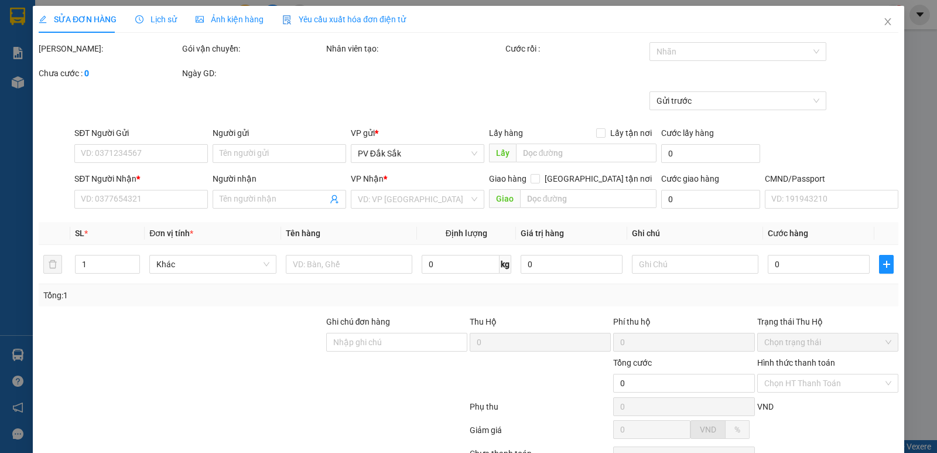
type input "100.000"
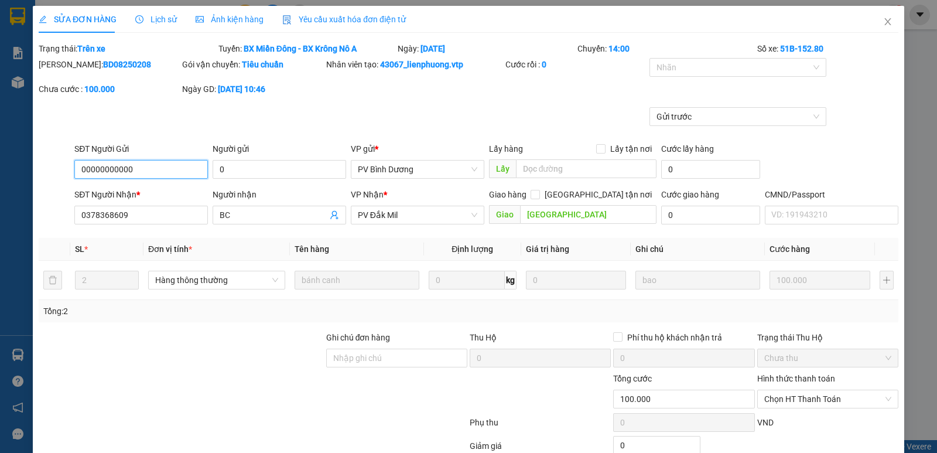
type input "5.000"
click at [163, 19] on span "Lịch sử" at bounding box center [156, 19] width 42 height 9
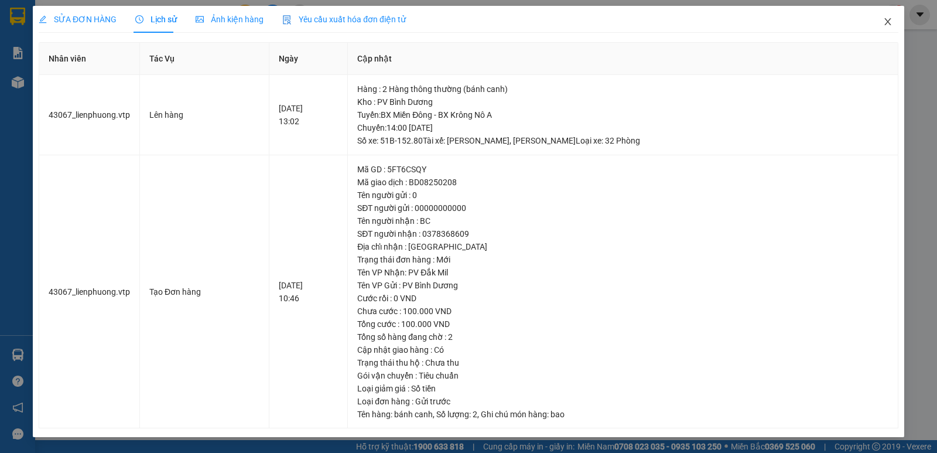
click at [884, 18] on icon "close" at bounding box center [887, 21] width 9 height 9
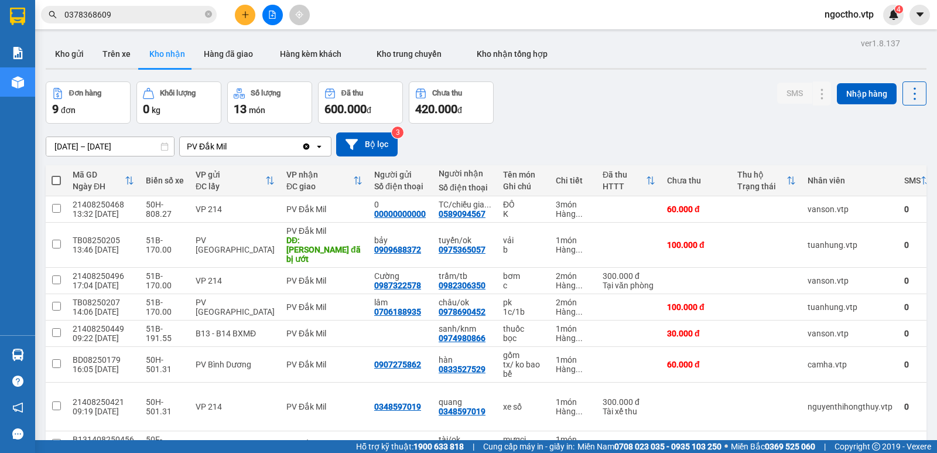
click at [141, 10] on input "0378368609" at bounding box center [133, 14] width 138 height 13
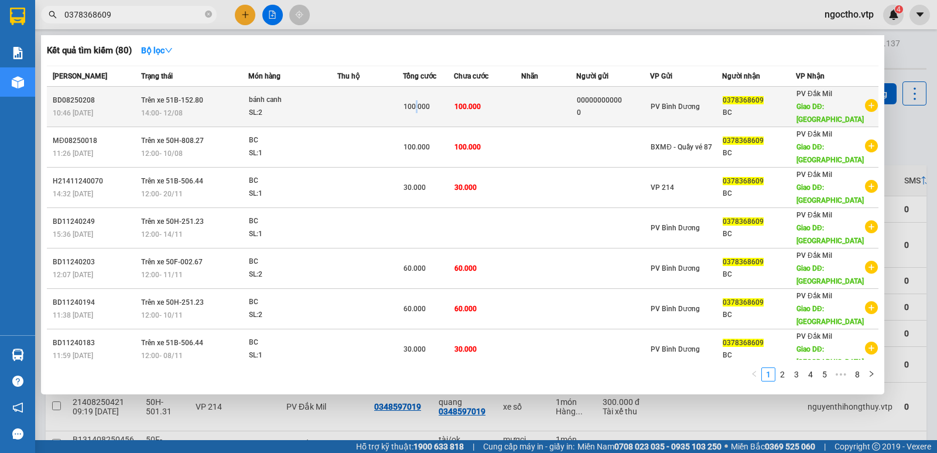
click at [418, 102] on span "100.000" at bounding box center [417, 106] width 26 height 8
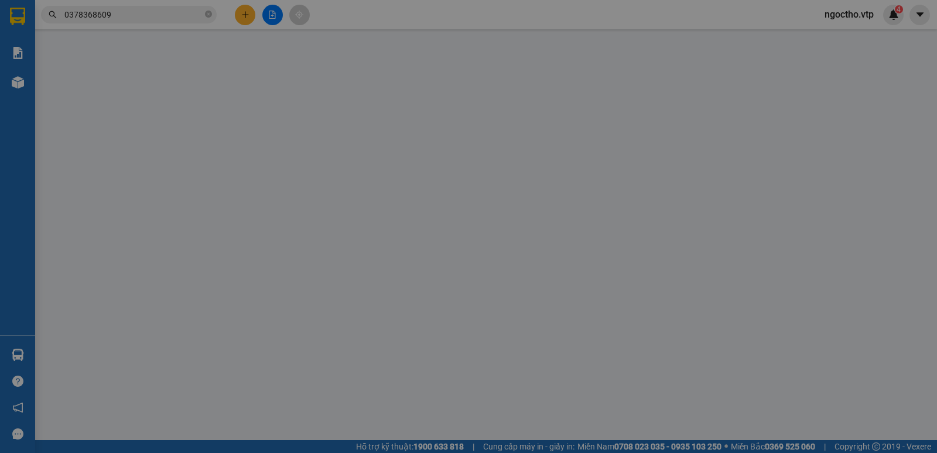
type input "00000000000"
type input "0"
type input "0378368609"
type input "BC"
type input "HỒ TÂY"
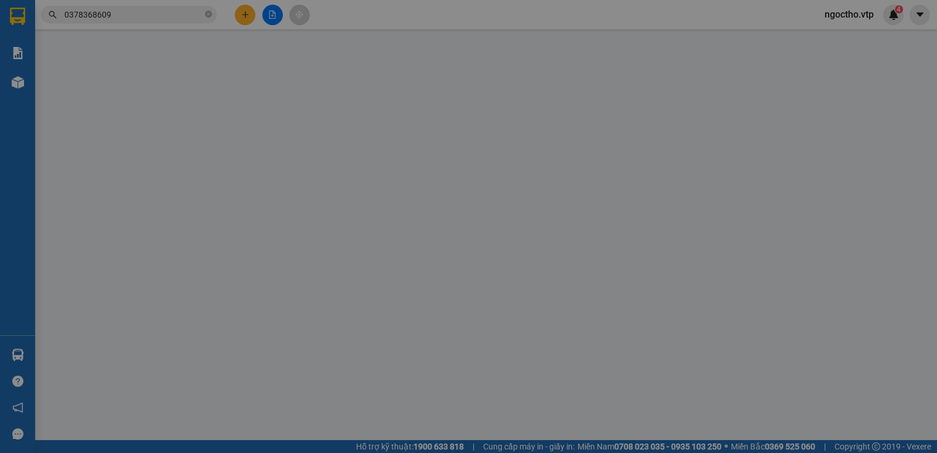
type input "100.000"
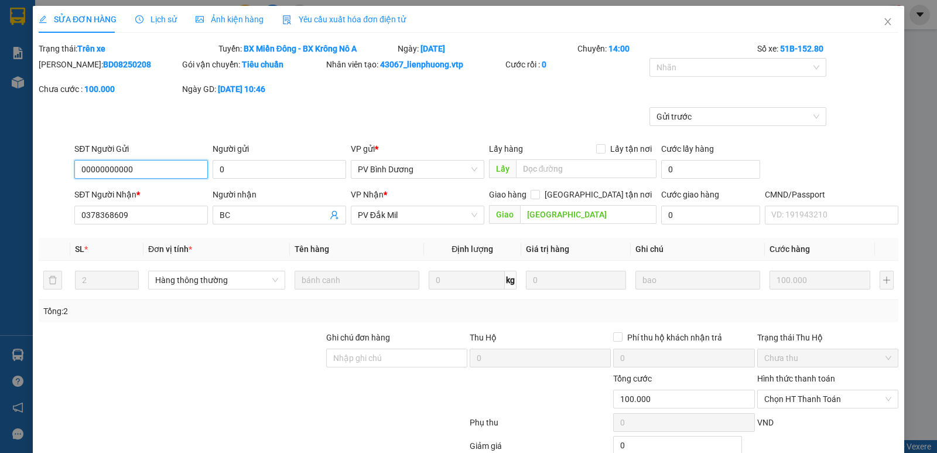
type input "5.000"
click at [883, 23] on icon "close" at bounding box center [887, 21] width 9 height 9
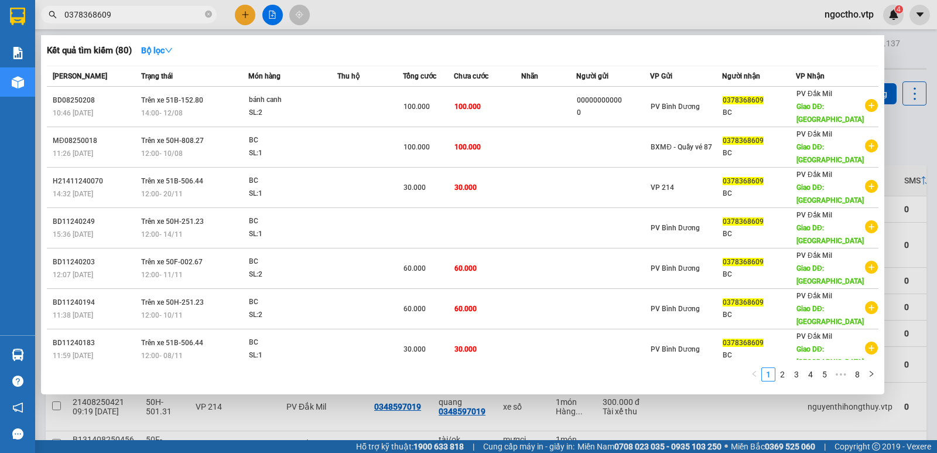
click at [136, 12] on input "0378368609" at bounding box center [133, 14] width 138 height 13
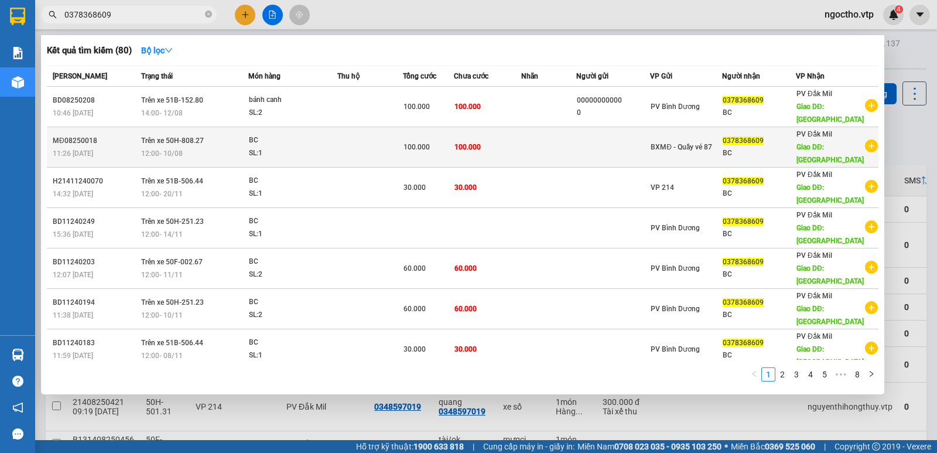
click at [171, 148] on span "12:00 - 10/08" at bounding box center [162, 152] width 42 height 9
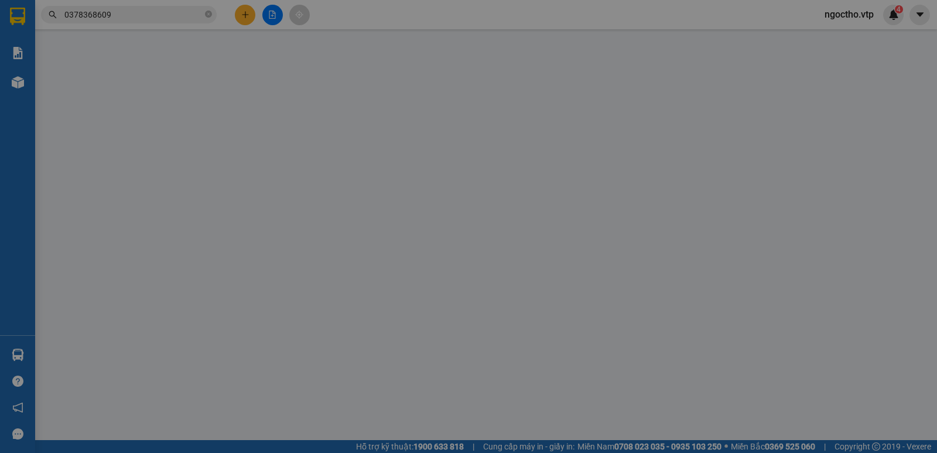
type input "5.000"
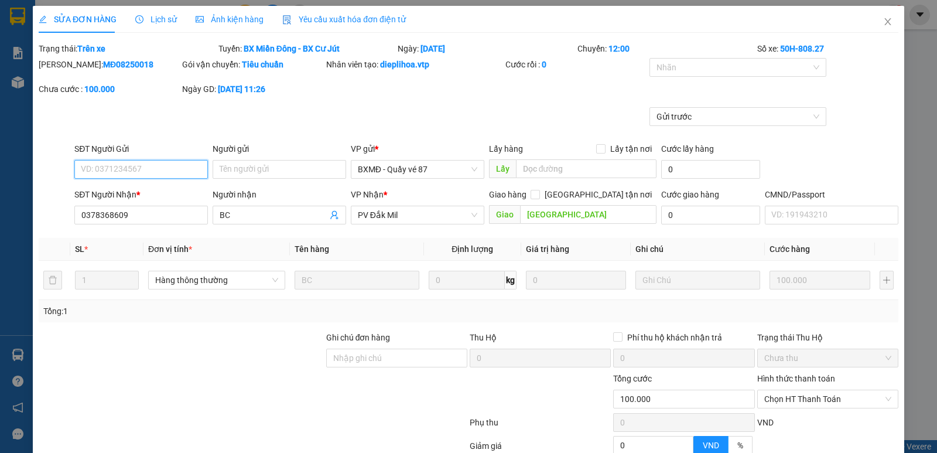
type input "0378368609"
type input "BC"
type input "HỒ TÂY"
type input "100.000"
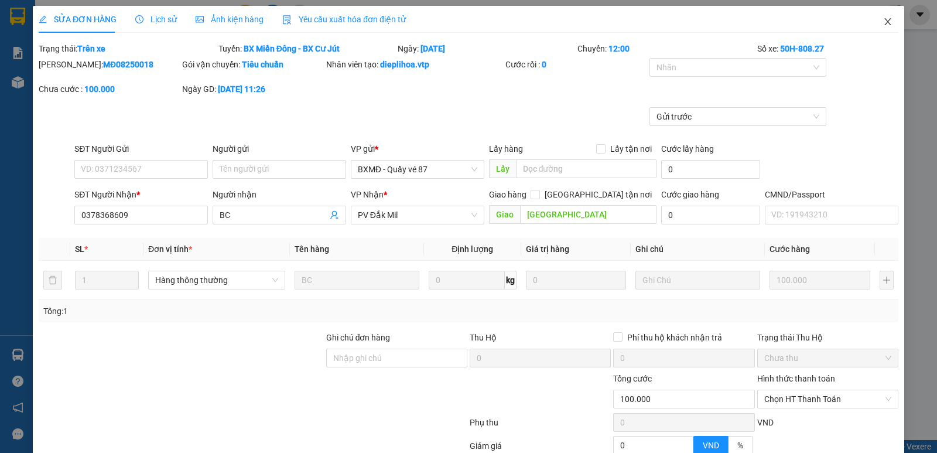
drag, startPoint x: 892, startPoint y: 1, endPoint x: 554, endPoint y: 26, distance: 338.8
click at [883, 23] on icon "close" at bounding box center [887, 21] width 9 height 9
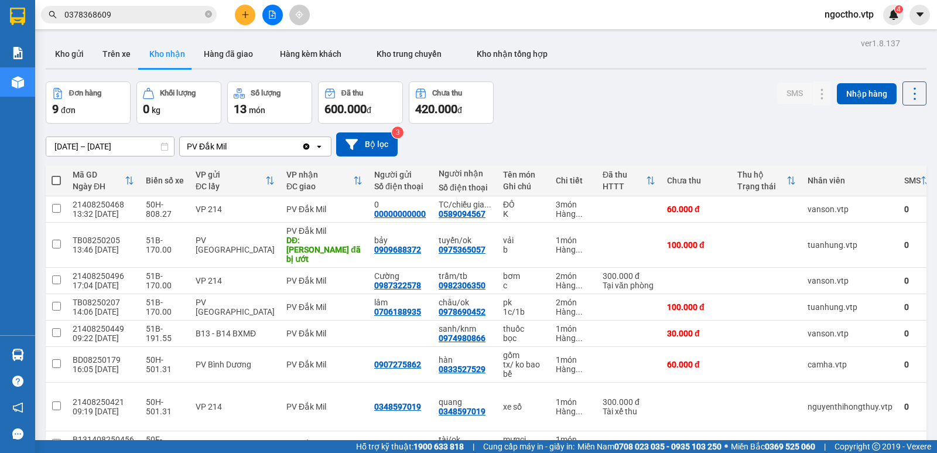
drag, startPoint x: 231, startPoint y: 148, endPoint x: 231, endPoint y: 139, distance: 9.4
click at [231, 148] on div "PV Đắk Mil" at bounding box center [241, 146] width 122 height 19
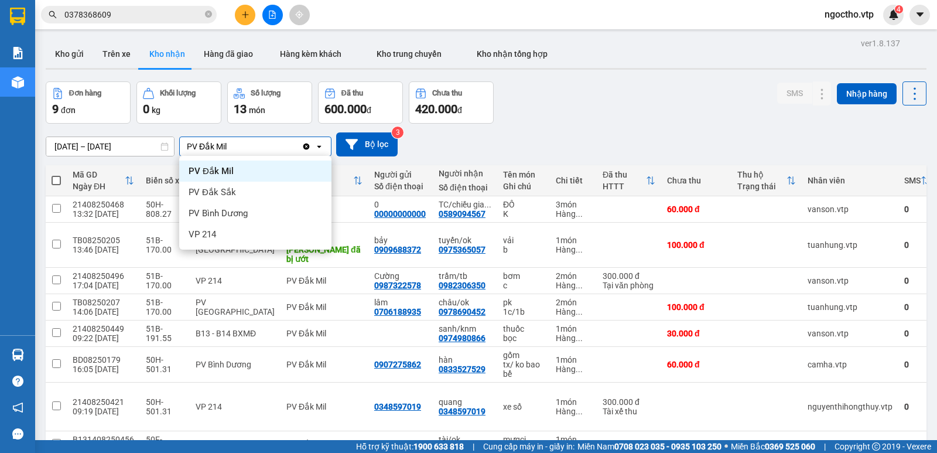
click at [283, 146] on div "PV Đắk Mil" at bounding box center [241, 146] width 122 height 19
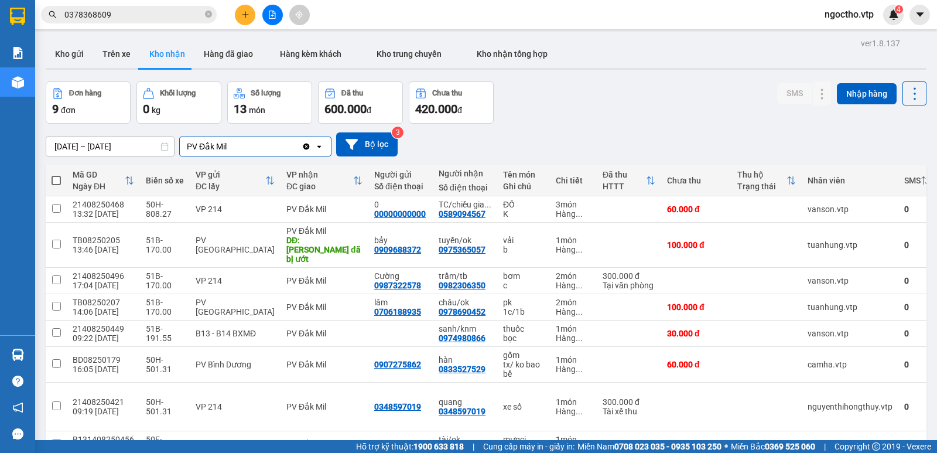
click at [283, 145] on div "PV Đắk Mil" at bounding box center [241, 146] width 122 height 19
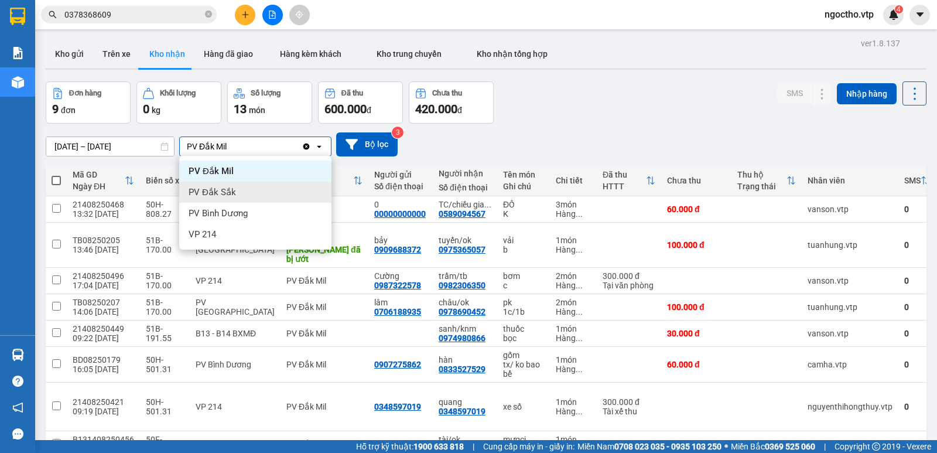
click at [228, 189] on span "PV Đắk Sắk" at bounding box center [212, 192] width 47 height 12
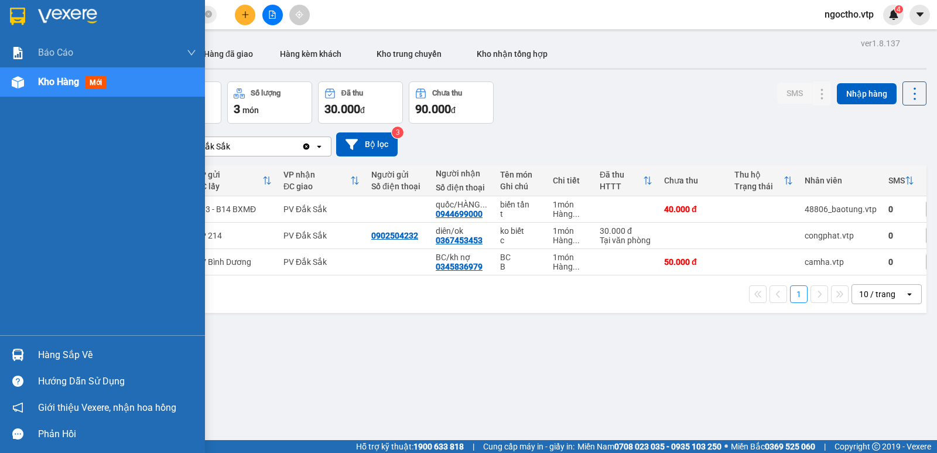
click at [37, 358] on div "Hàng sắp về" at bounding box center [102, 354] width 205 height 26
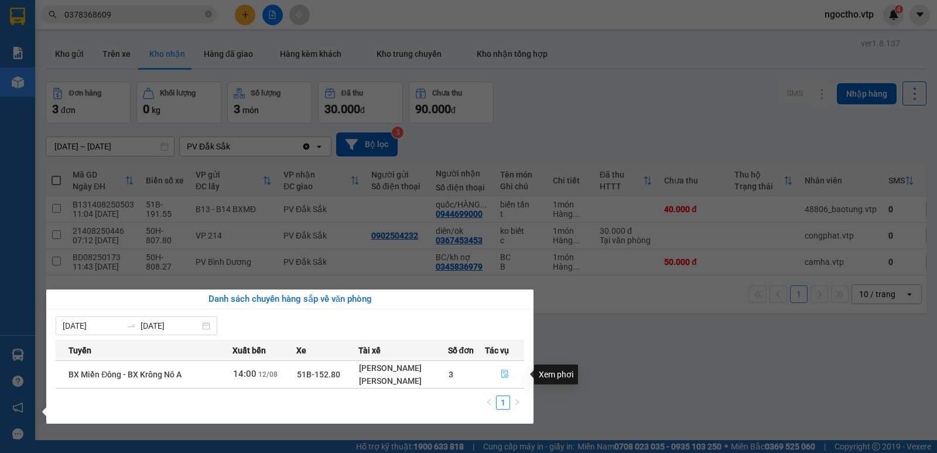
click at [502, 372] on icon "file-done" at bounding box center [504, 374] width 7 height 8
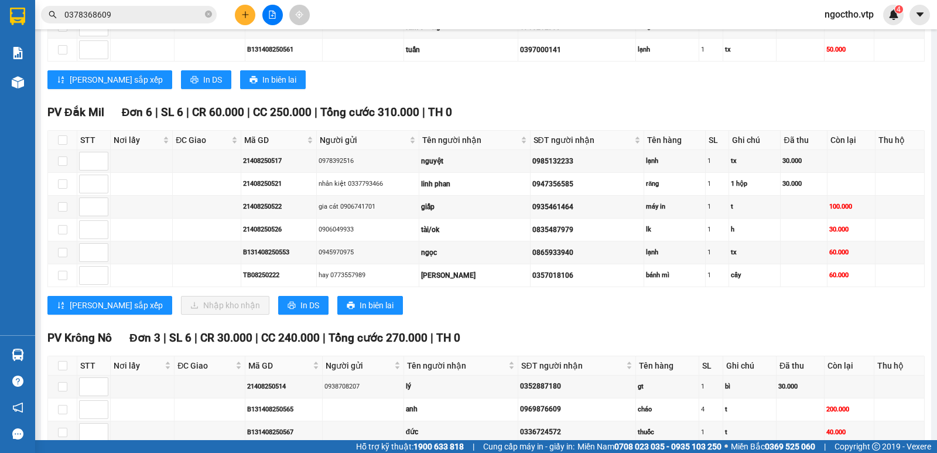
scroll to position [459, 0]
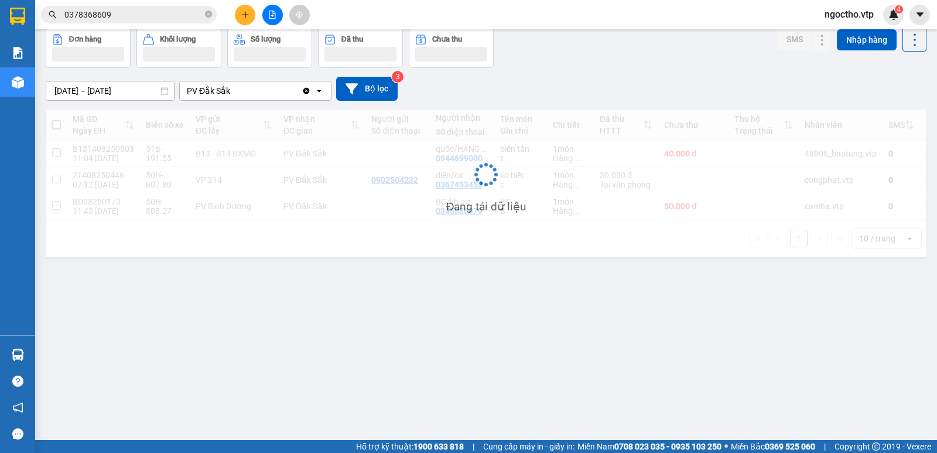
scroll to position [54, 0]
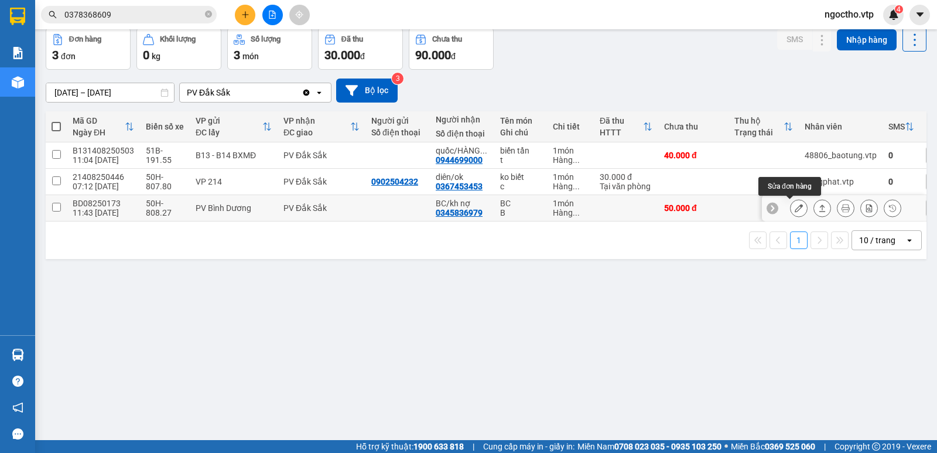
click at [795, 207] on icon at bounding box center [799, 208] width 8 height 8
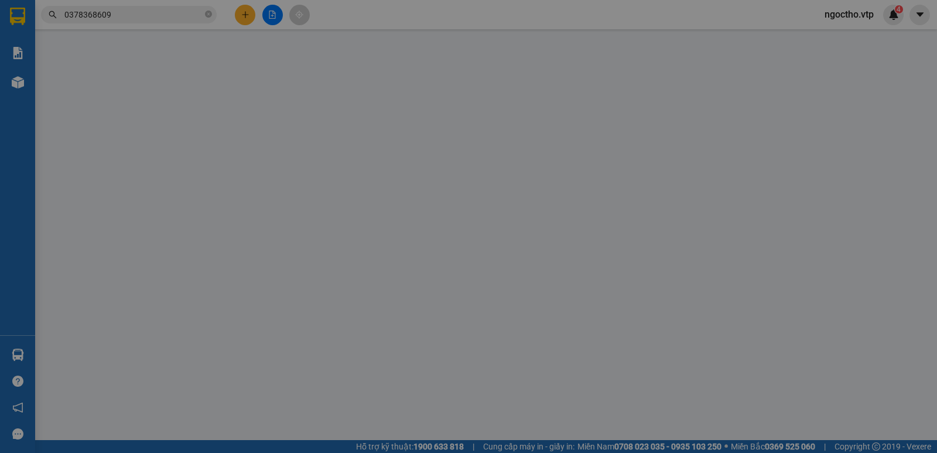
type input "0345836979"
type input "BC/kh nợ"
type input "50.000"
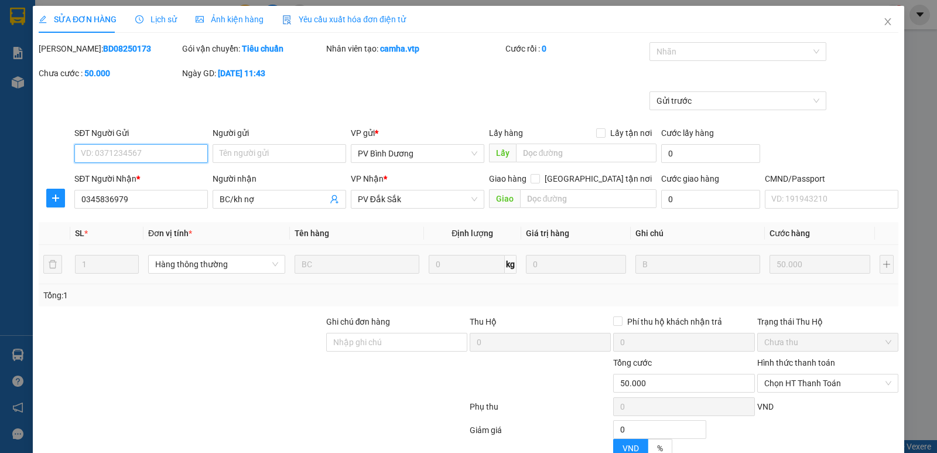
type input "2.500"
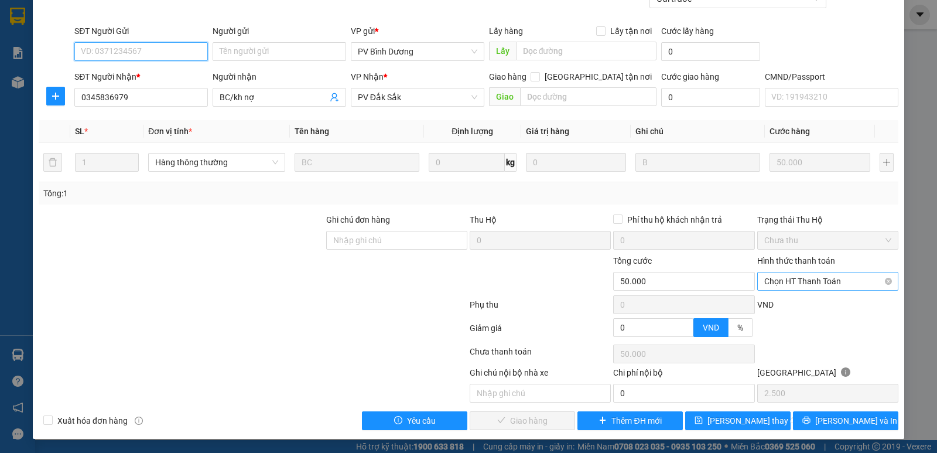
click at [798, 283] on span "Chọn HT Thanh Toán" at bounding box center [827, 281] width 127 height 18
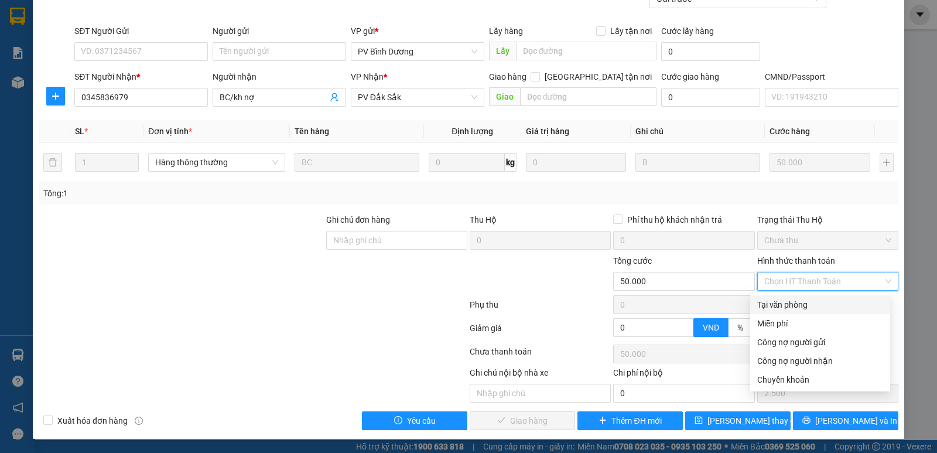
click at [789, 305] on div "Tại văn phòng" at bounding box center [820, 304] width 126 height 13
type input "0"
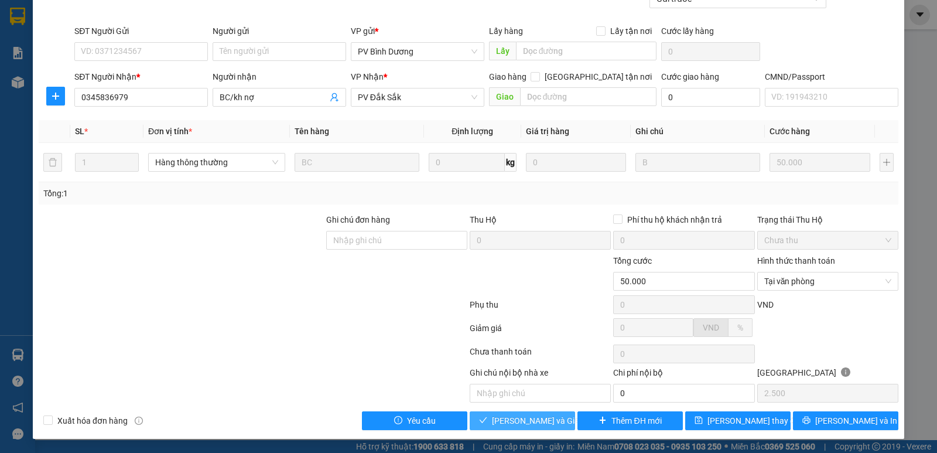
drag, startPoint x: 534, startPoint y: 422, endPoint x: 546, endPoint y: 408, distance: 17.9
click at [534, 422] on span "[PERSON_NAME] và Giao hàng" at bounding box center [548, 420] width 112 height 13
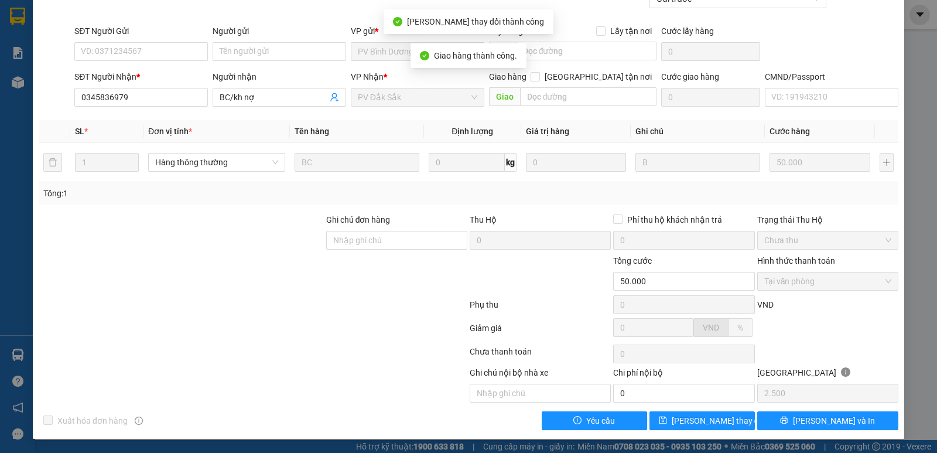
scroll to position [0, 0]
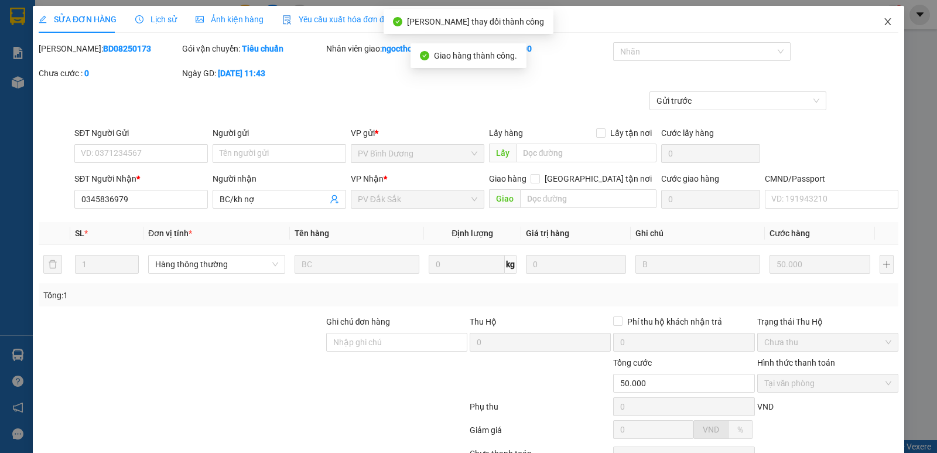
click at [883, 19] on icon "close" at bounding box center [887, 21] width 9 height 9
